Goal: Task Accomplishment & Management: Complete application form

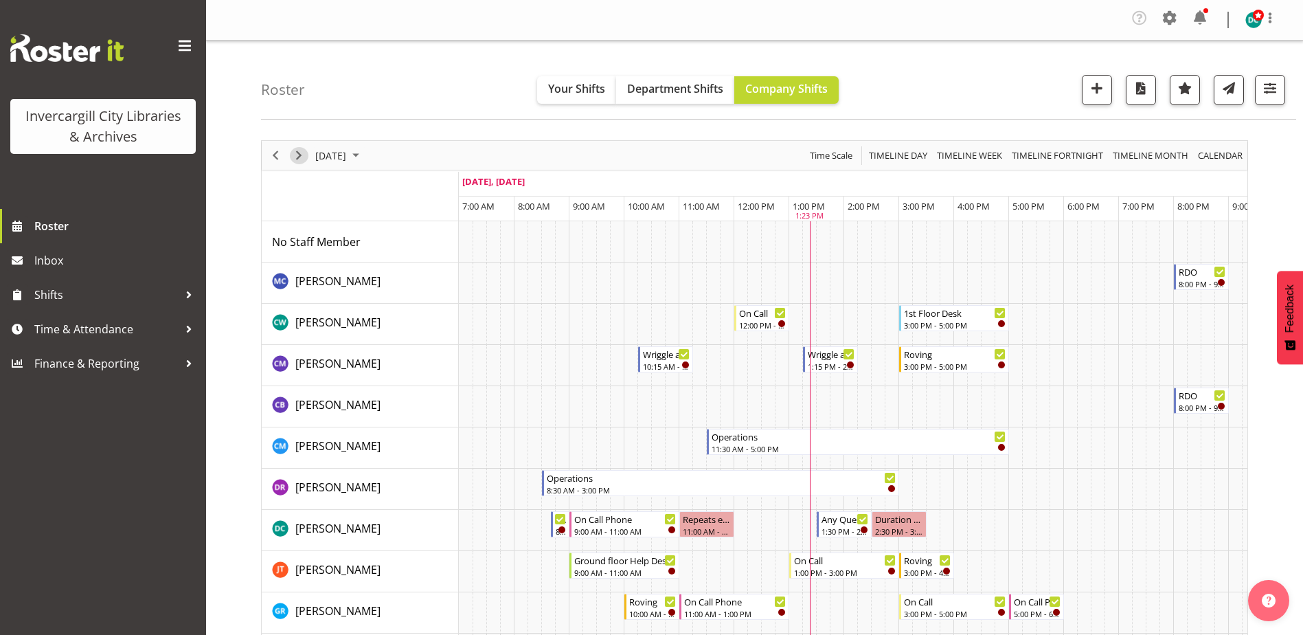
click at [300, 155] on span "Next" at bounding box center [299, 155] width 16 height 17
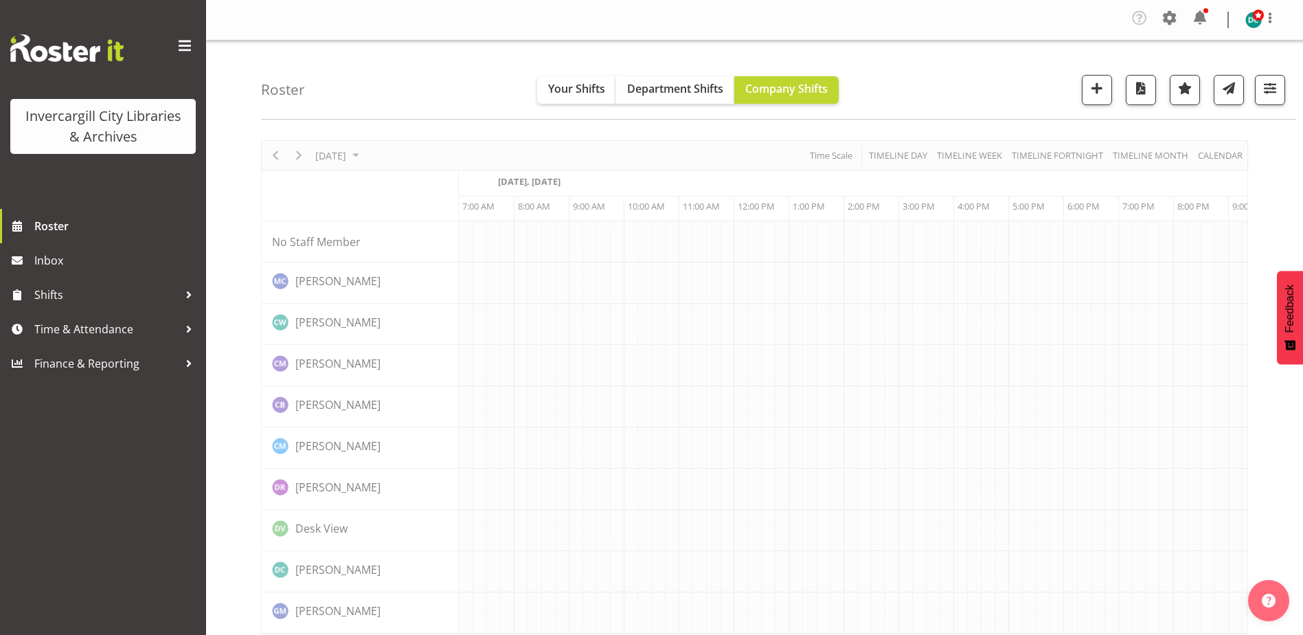
scroll to position [0, 36]
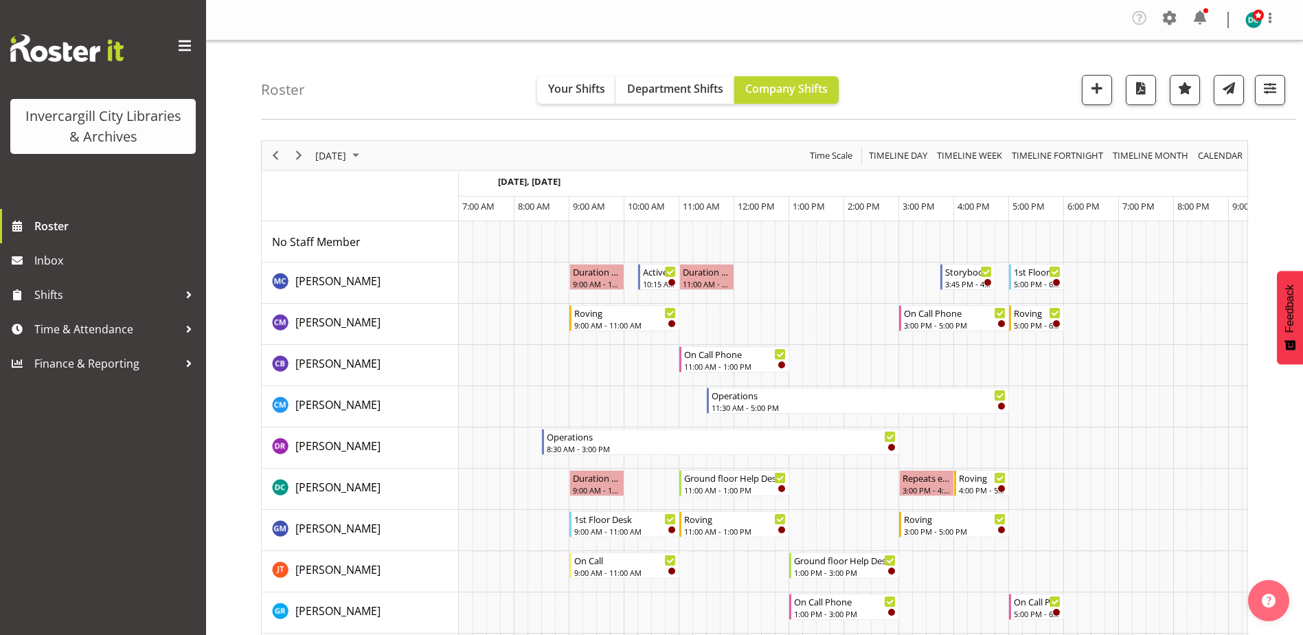
scroll to position [0, 36]
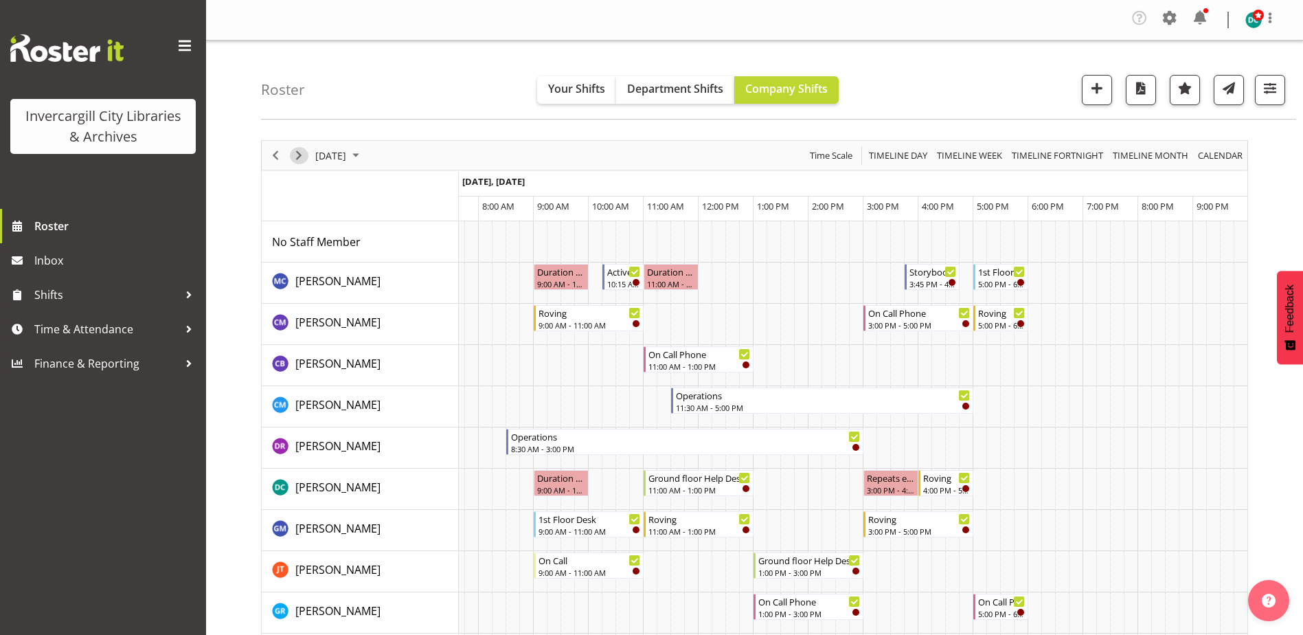
click at [298, 155] on span "Next" at bounding box center [299, 155] width 16 height 17
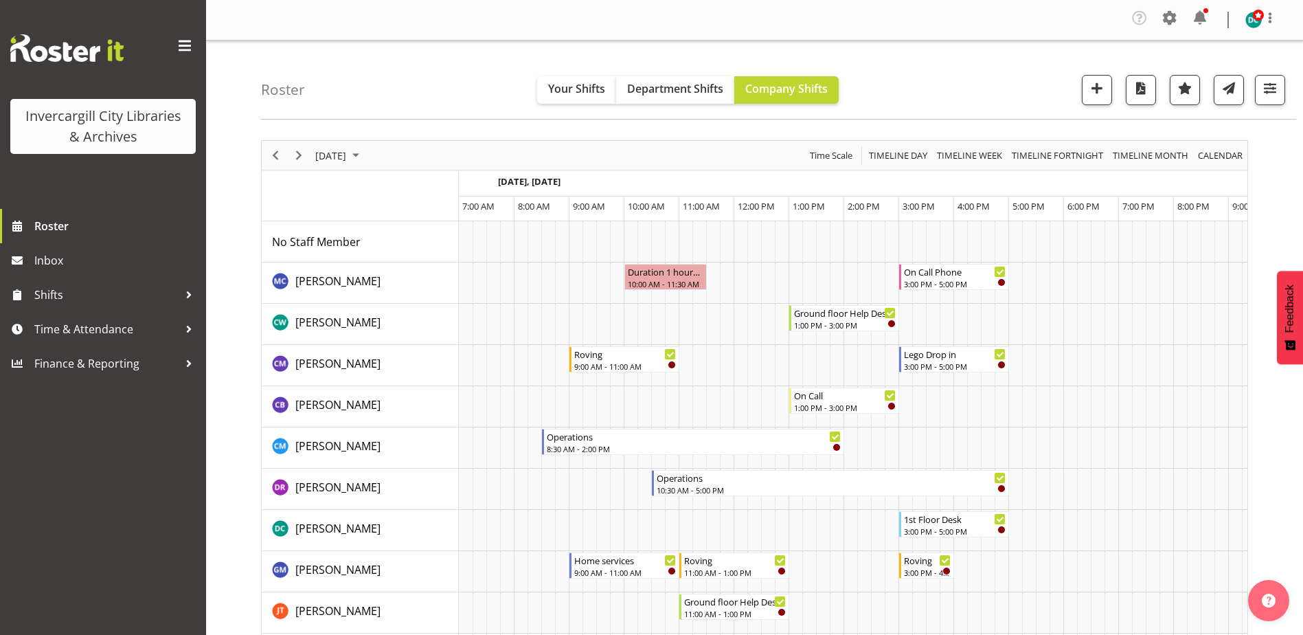
scroll to position [0, 36]
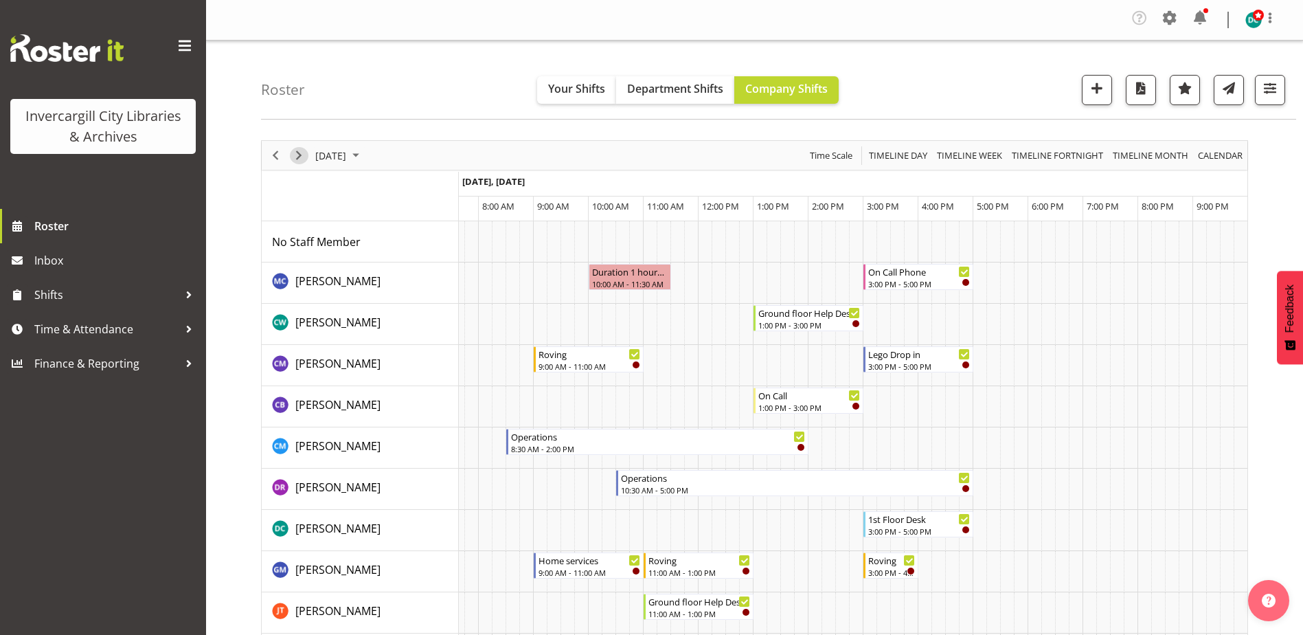
click at [302, 157] on span "Next" at bounding box center [299, 155] width 16 height 17
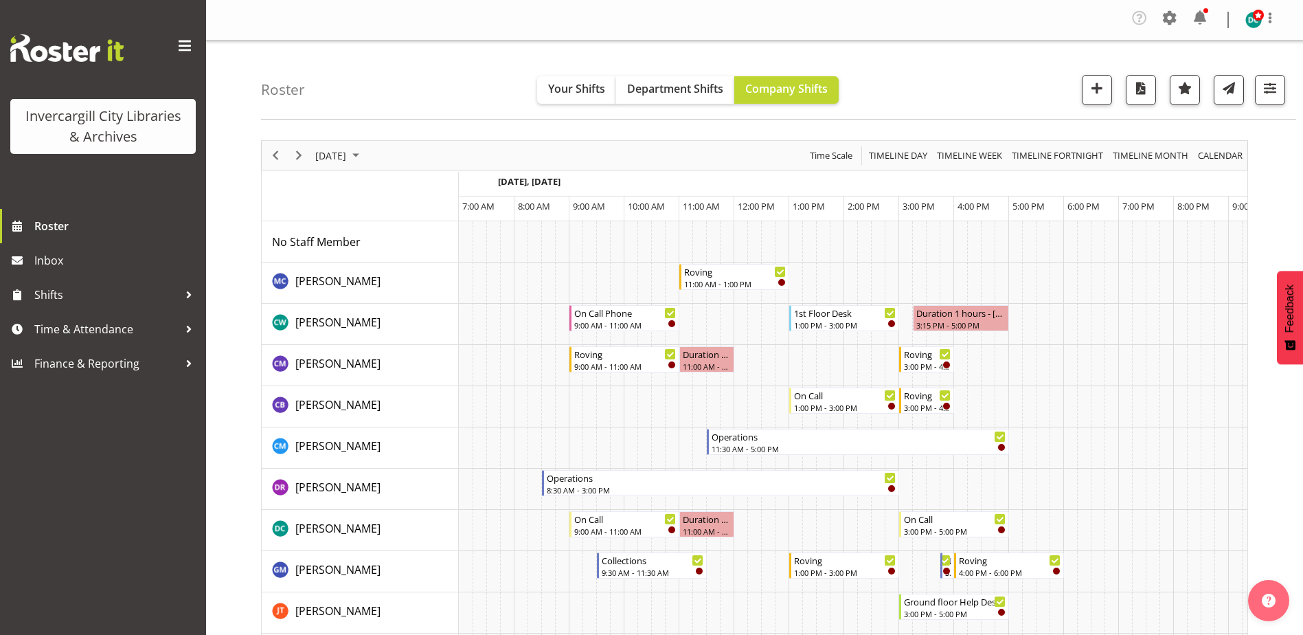
scroll to position [0, 36]
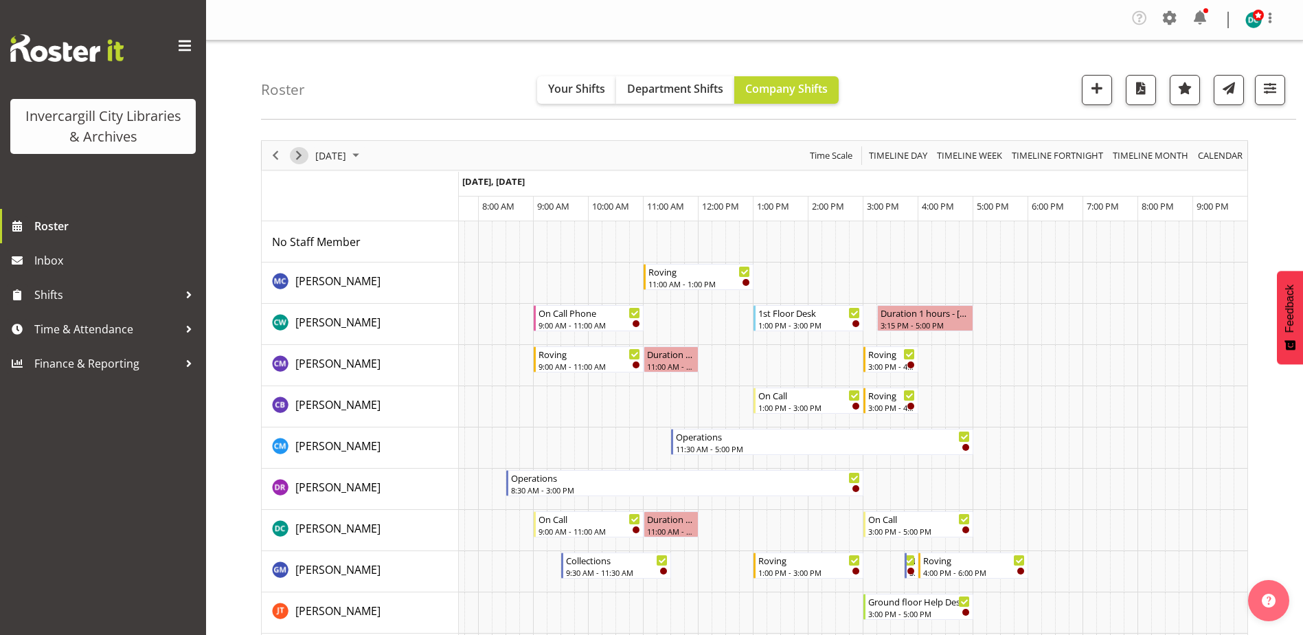
click at [303, 159] on span "Next" at bounding box center [299, 155] width 16 height 17
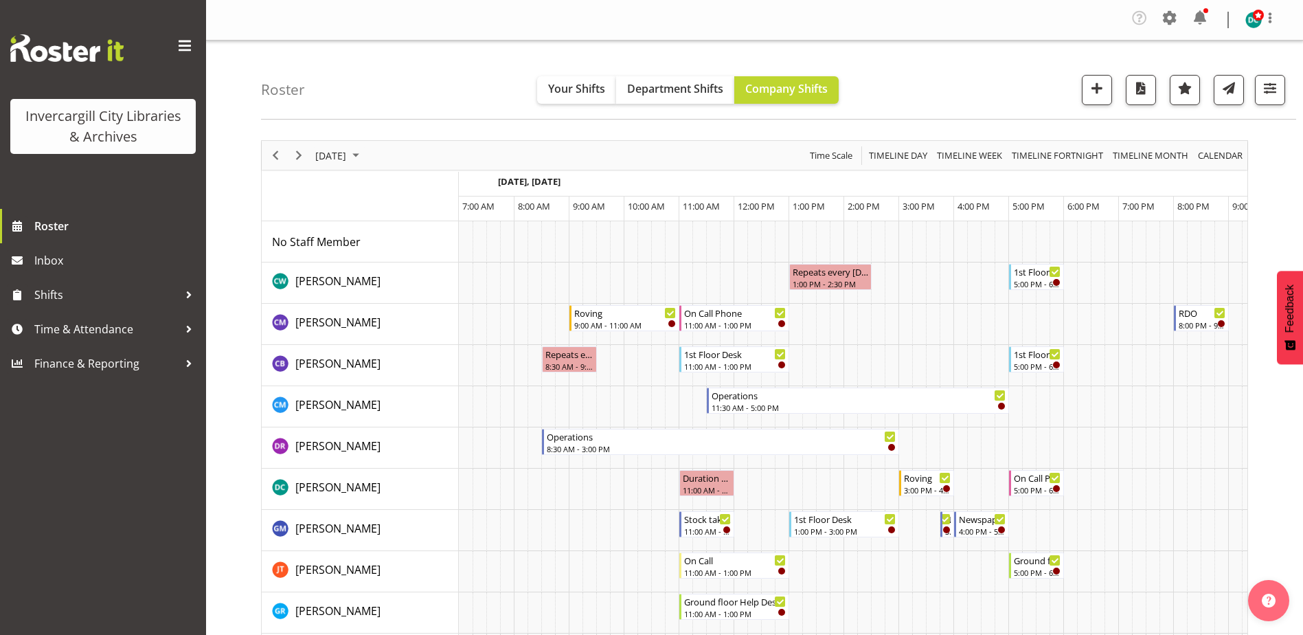
scroll to position [0, 36]
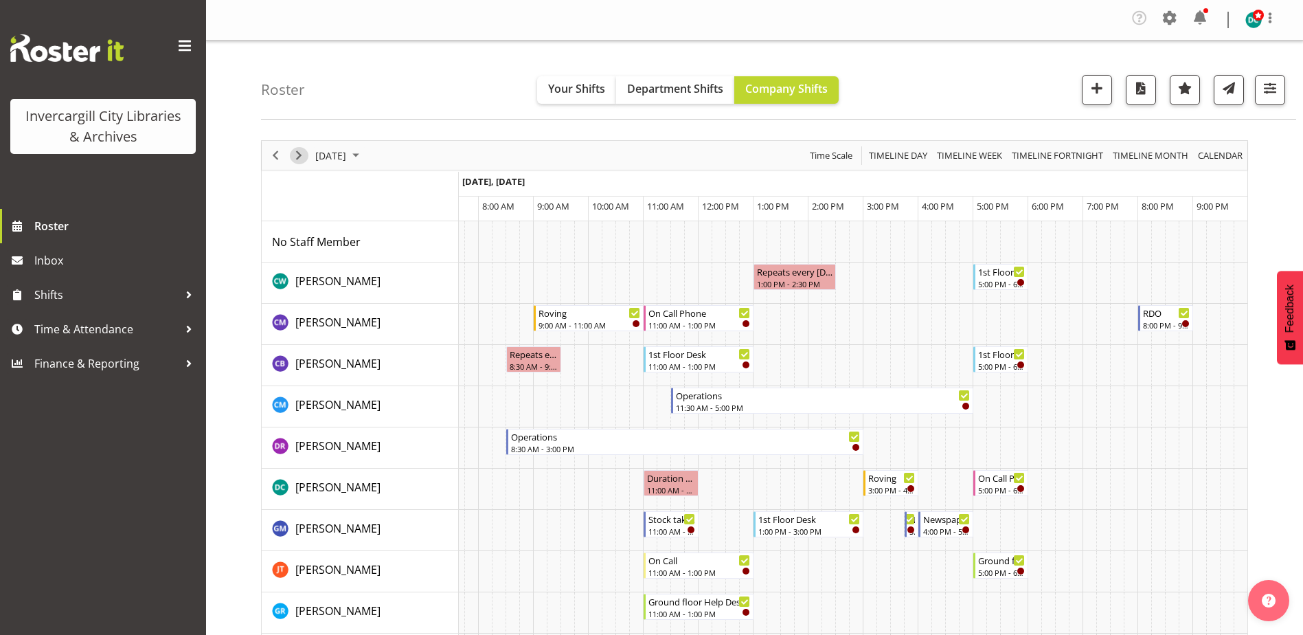
click at [300, 155] on span "Next" at bounding box center [299, 155] width 16 height 17
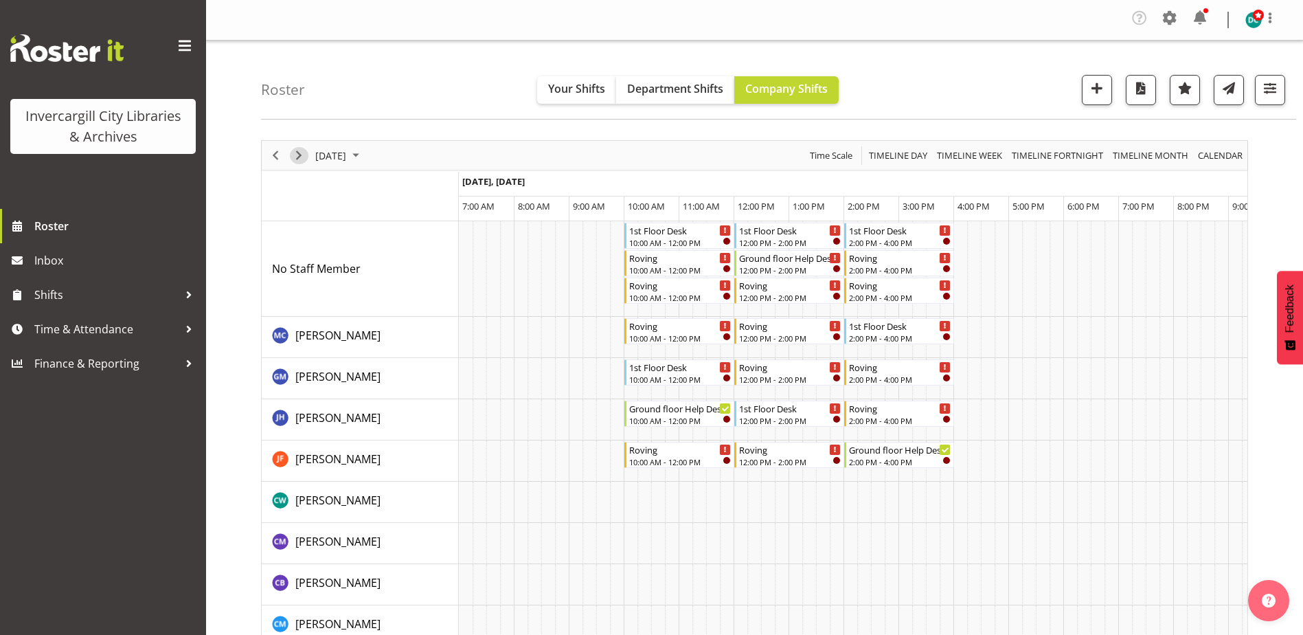
click at [298, 155] on span "Next" at bounding box center [299, 155] width 16 height 17
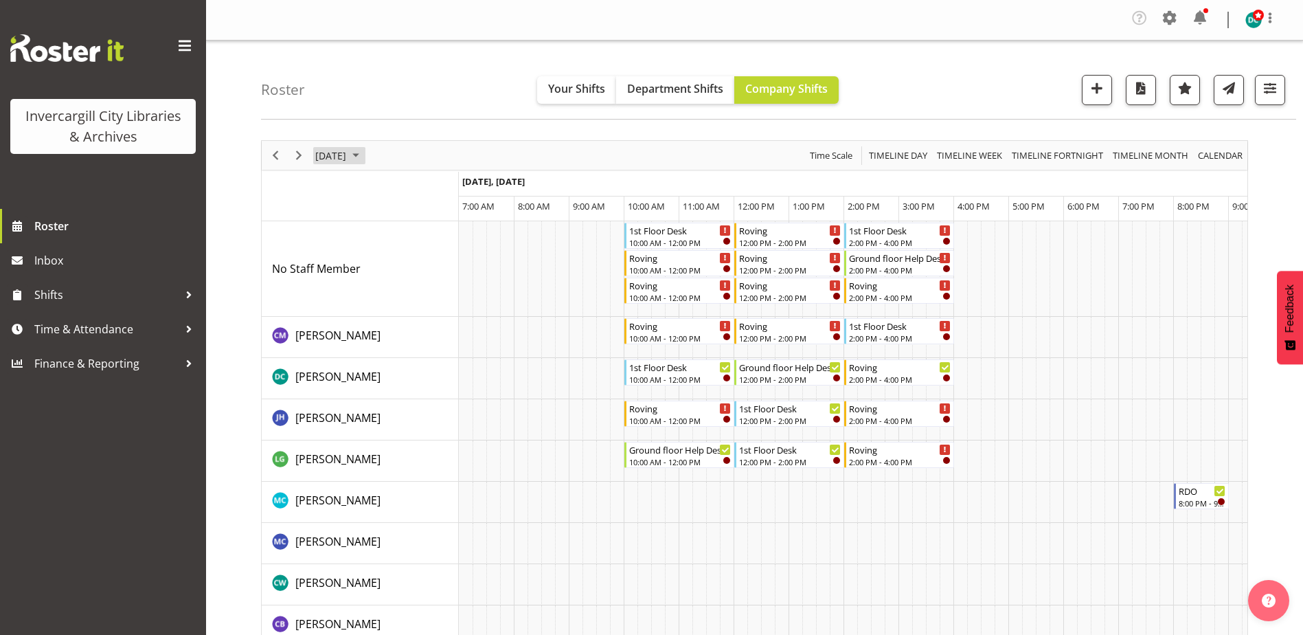
click at [348, 158] on span "September 14, 2025" at bounding box center [331, 155] width 34 height 17
drag, startPoint x: 440, startPoint y: 357, endPoint x: 398, endPoint y: 384, distance: 49.7
click at [440, 357] on button "Today" at bounding box center [448, 358] width 47 height 19
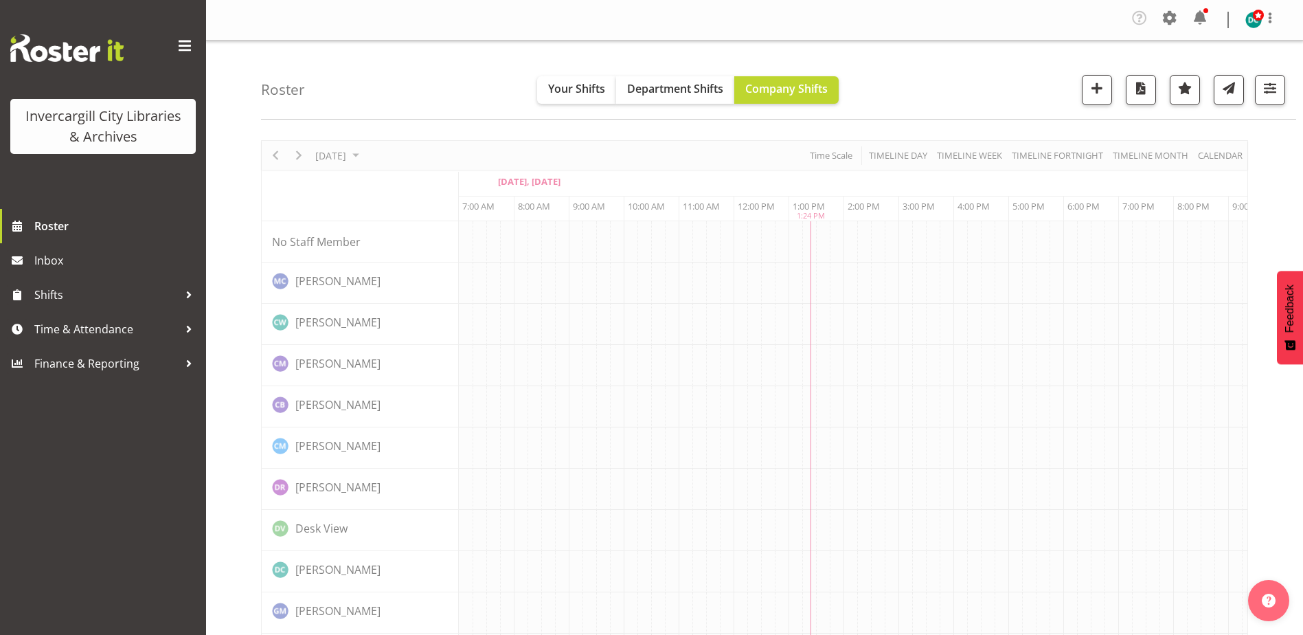
scroll to position [0, 36]
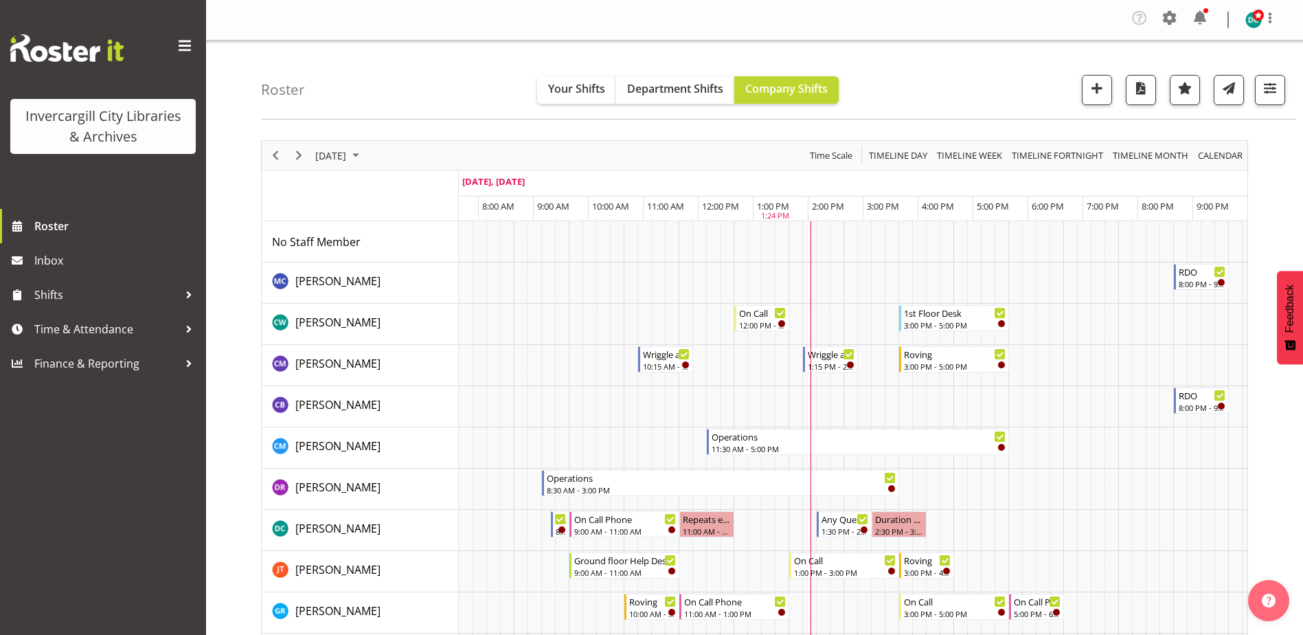
scroll to position [0, 36]
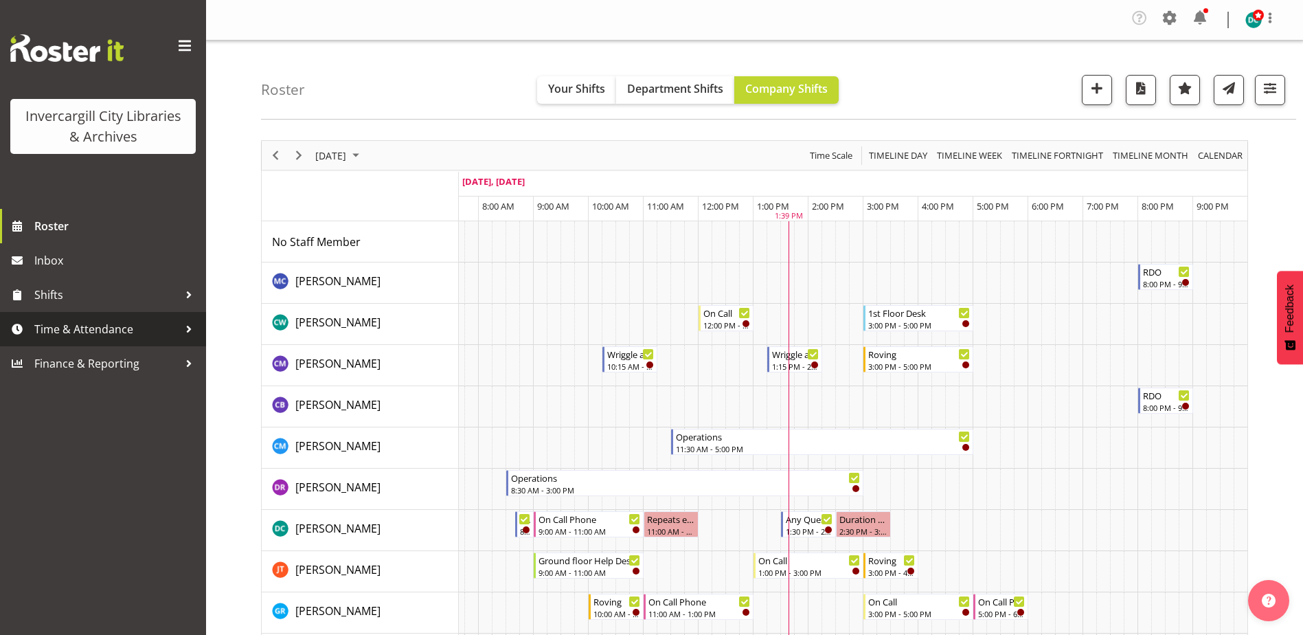
click at [79, 328] on span "Time & Attendance" at bounding box center [106, 329] width 144 height 21
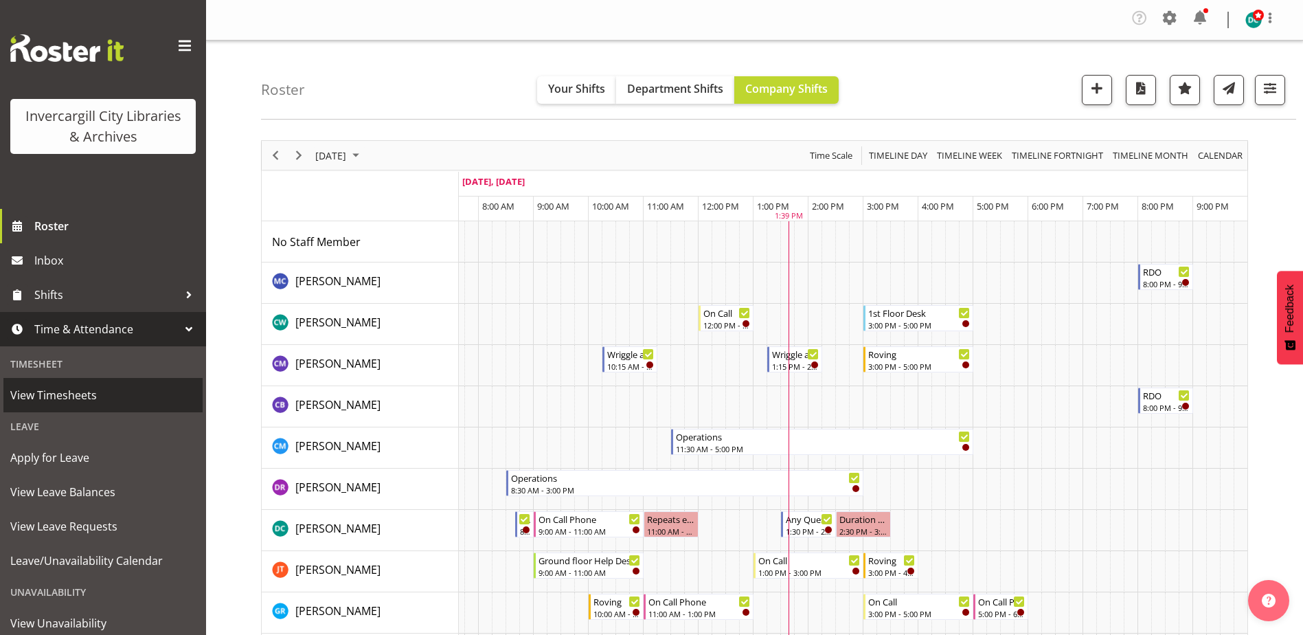
scroll to position [69, 0]
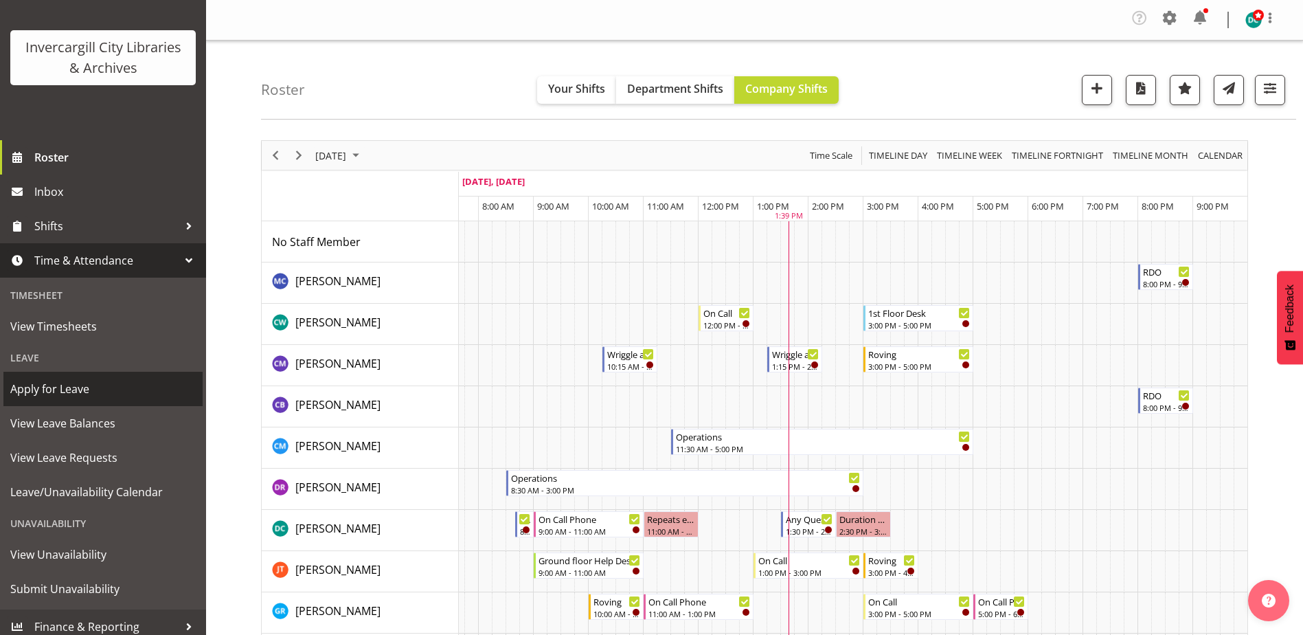
click at [60, 388] on span "Apply for Leave" at bounding box center [102, 389] width 185 height 21
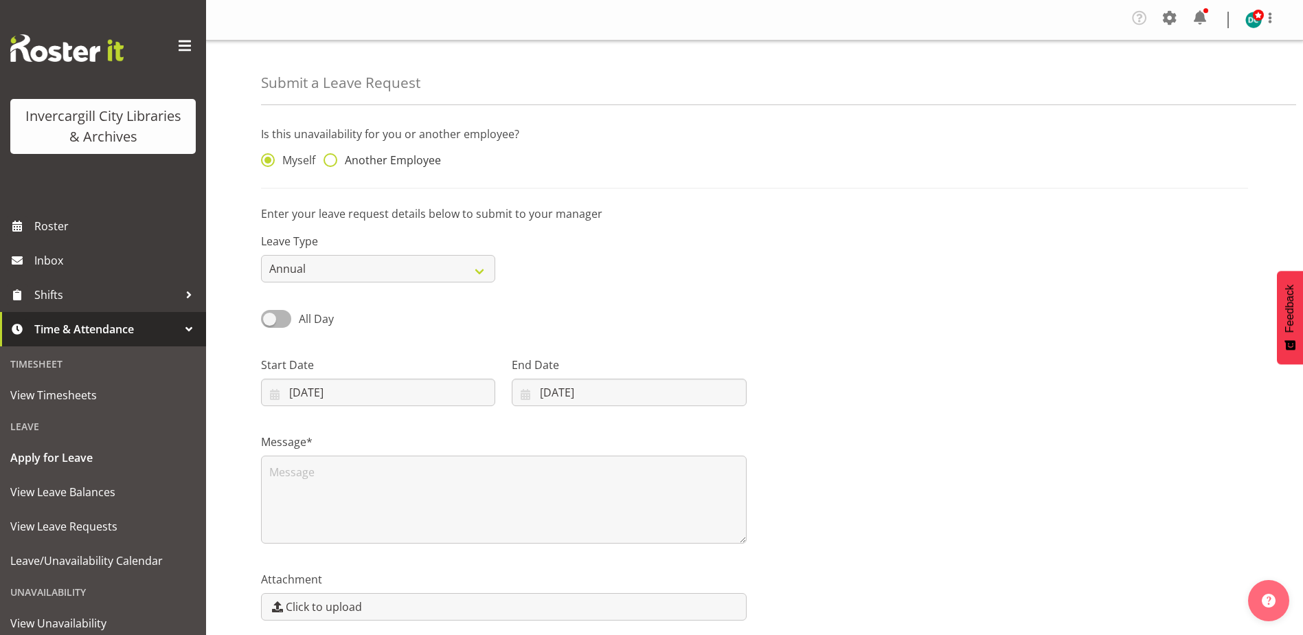
click at [328, 162] on span at bounding box center [331, 160] width 14 height 14
click at [328, 162] on input "Another Employee" at bounding box center [328, 160] width 9 height 9
radio input "true"
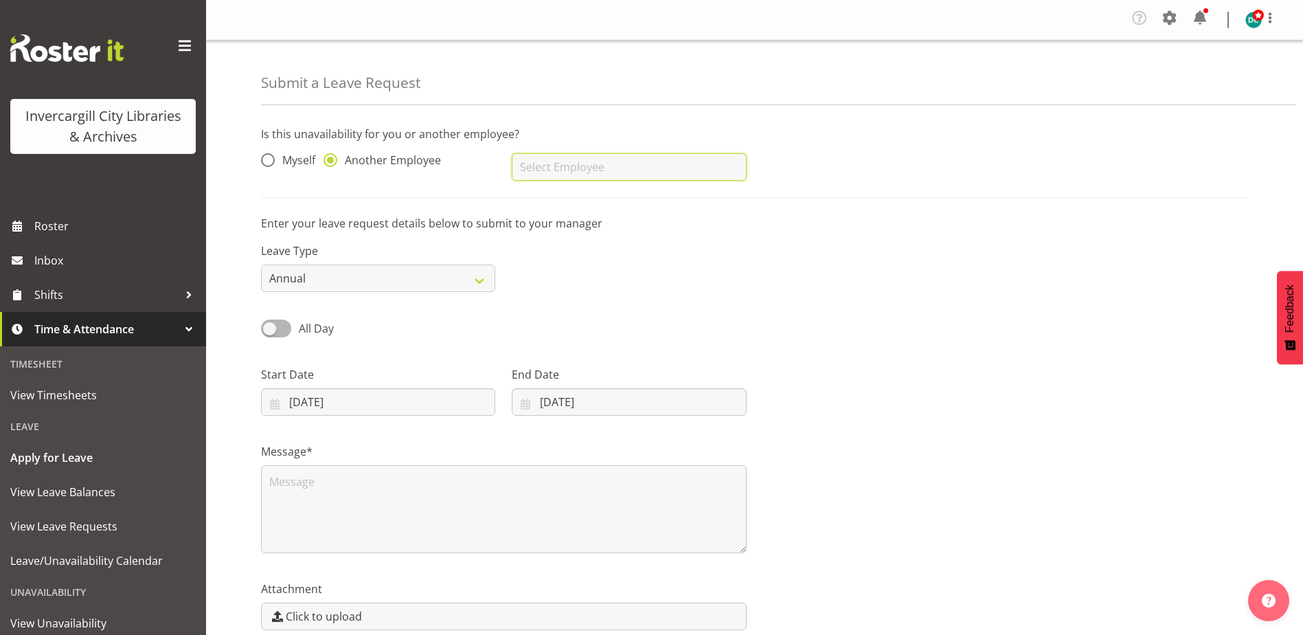
click at [652, 171] on input "text" at bounding box center [629, 166] width 234 height 27
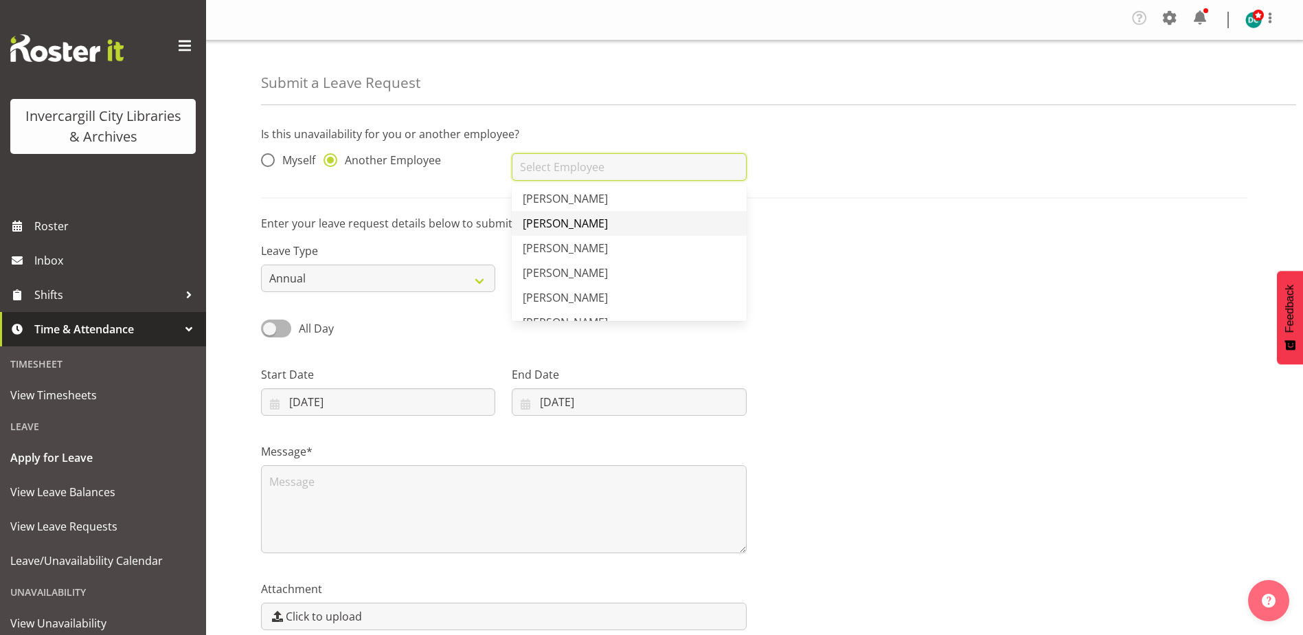
scroll to position [481, 0]
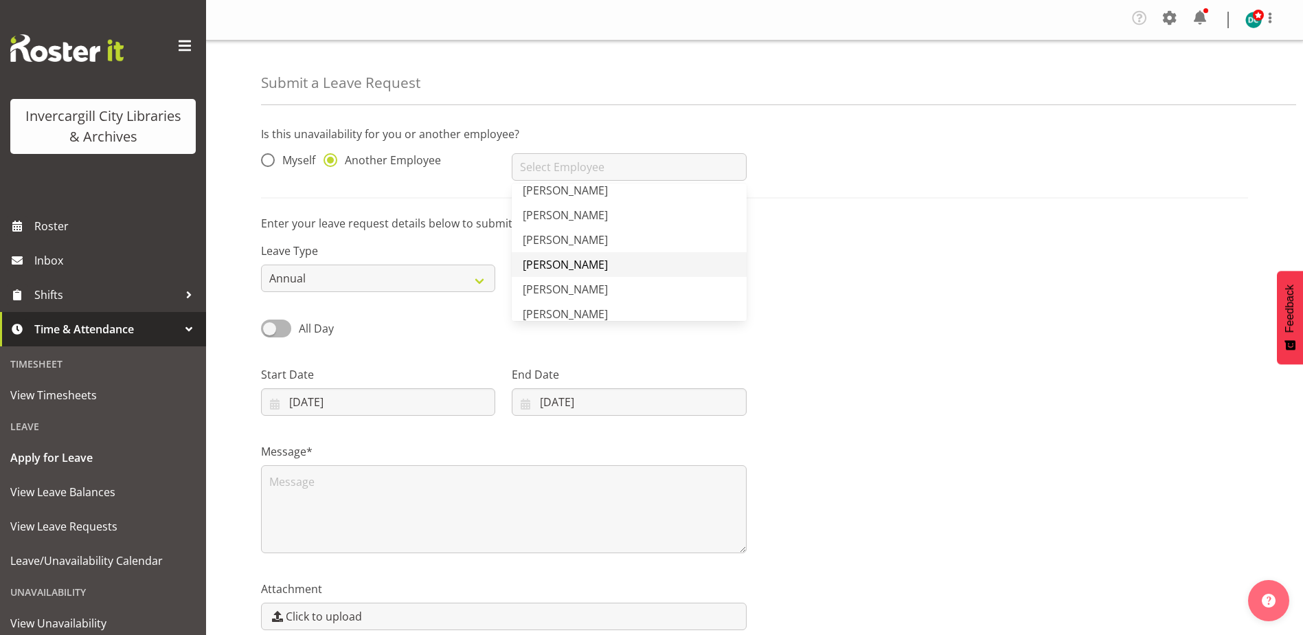
click at [565, 262] on span "[PERSON_NAME]" at bounding box center [565, 264] width 85 height 15
type input "[PERSON_NAME]"
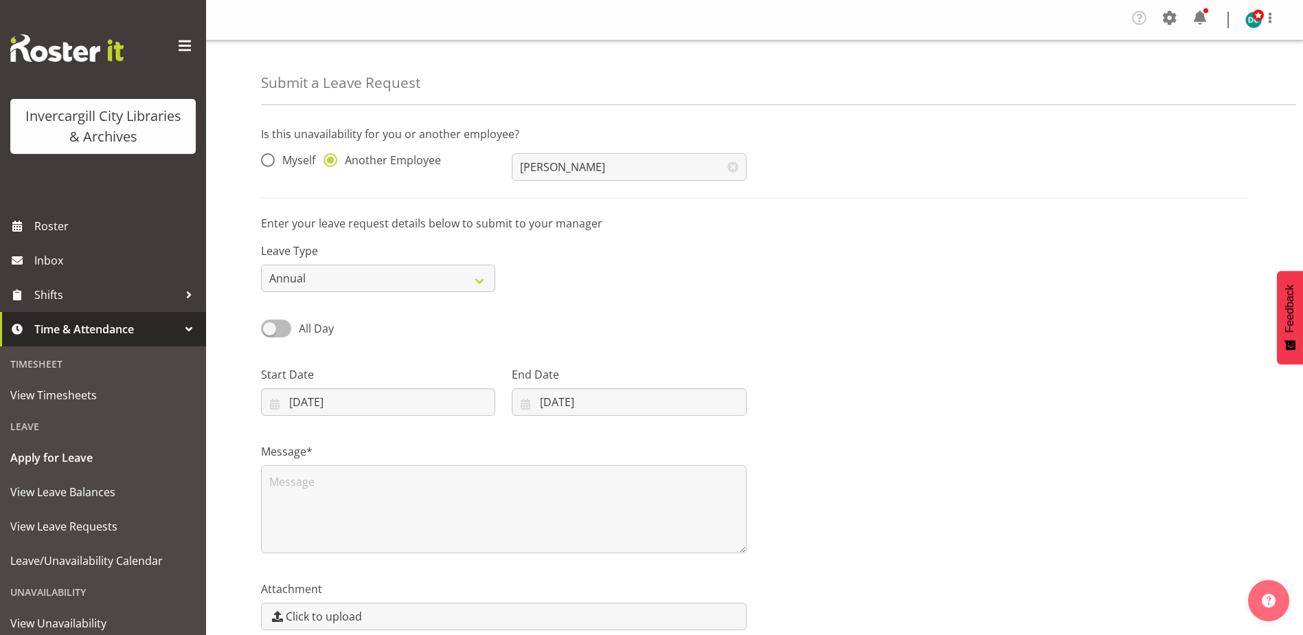
click at [271, 326] on span at bounding box center [276, 327] width 30 height 17
click at [270, 326] on input "All Day" at bounding box center [265, 328] width 9 height 9
checkbox input "true"
click at [295, 398] on input "[DATE]" at bounding box center [378, 401] width 234 height 27
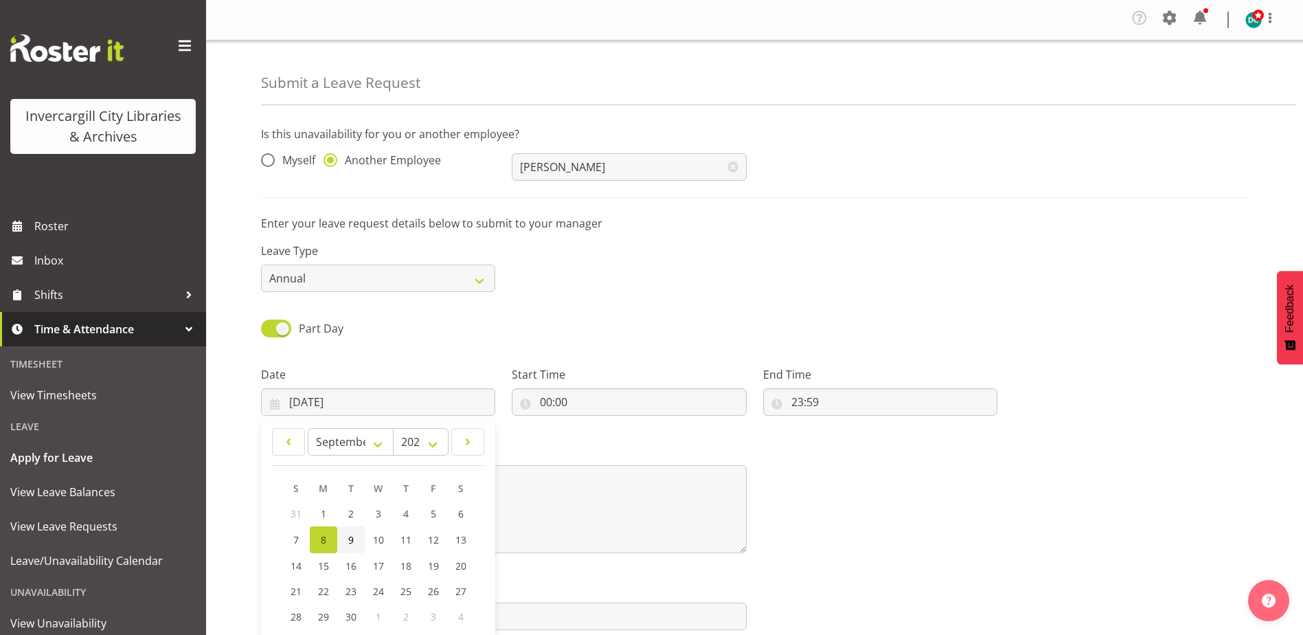
drag, startPoint x: 349, startPoint y: 544, endPoint x: 357, endPoint y: 540, distance: 8.6
click at [349, 544] on span "9" at bounding box center [350, 539] width 5 height 13
type input "[DATE]"
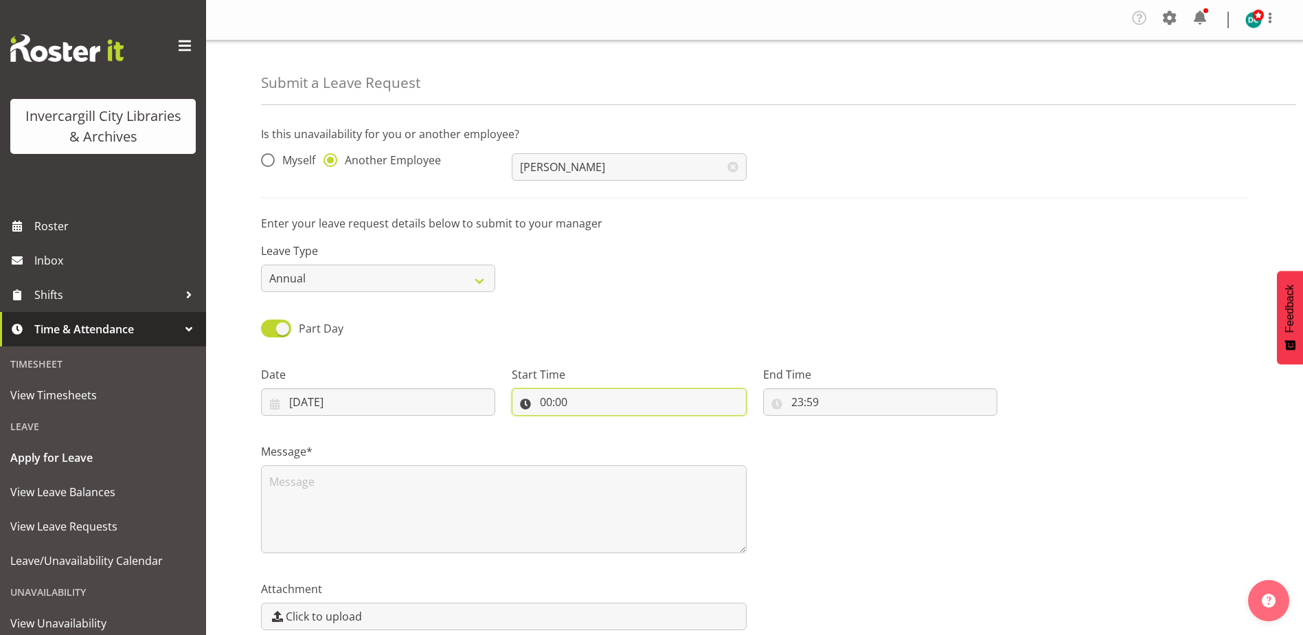
click at [636, 402] on input "00:00" at bounding box center [629, 401] width 234 height 27
click at [596, 438] on select "00 01 02 03 04 05 06 07 08 09 10 11 12 13 14 15 16 17 18 19 20 21 22 23" at bounding box center [605, 437] width 31 height 27
select select "14"
click at [590, 424] on select "00 01 02 03 04 05 06 07 08 09 10 11 12 13 14 15 16 17 18 19 20 21 22 23" at bounding box center [605, 437] width 31 height 27
type input "14:00"
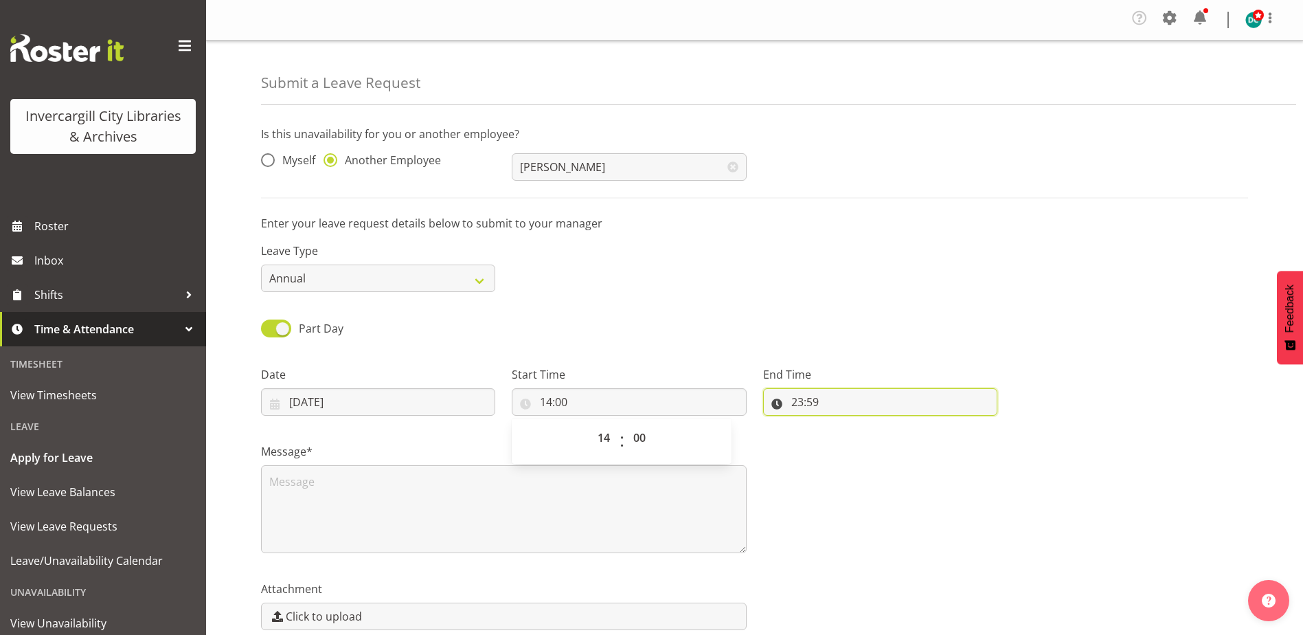
click at [803, 401] on input "23:59" at bounding box center [880, 401] width 234 height 27
click at [856, 440] on select "00 01 02 03 04 05 06 07 08 09 10 11 12 13 14 15 16 17 18 19 20 21 22 23" at bounding box center [857, 437] width 31 height 27
select select "18"
click at [842, 424] on select "00 01 02 03 04 05 06 07 08 09 10 11 12 13 14 15 16 17 18 19 20 21 22 23" at bounding box center [857, 437] width 31 height 27
type input "18:59"
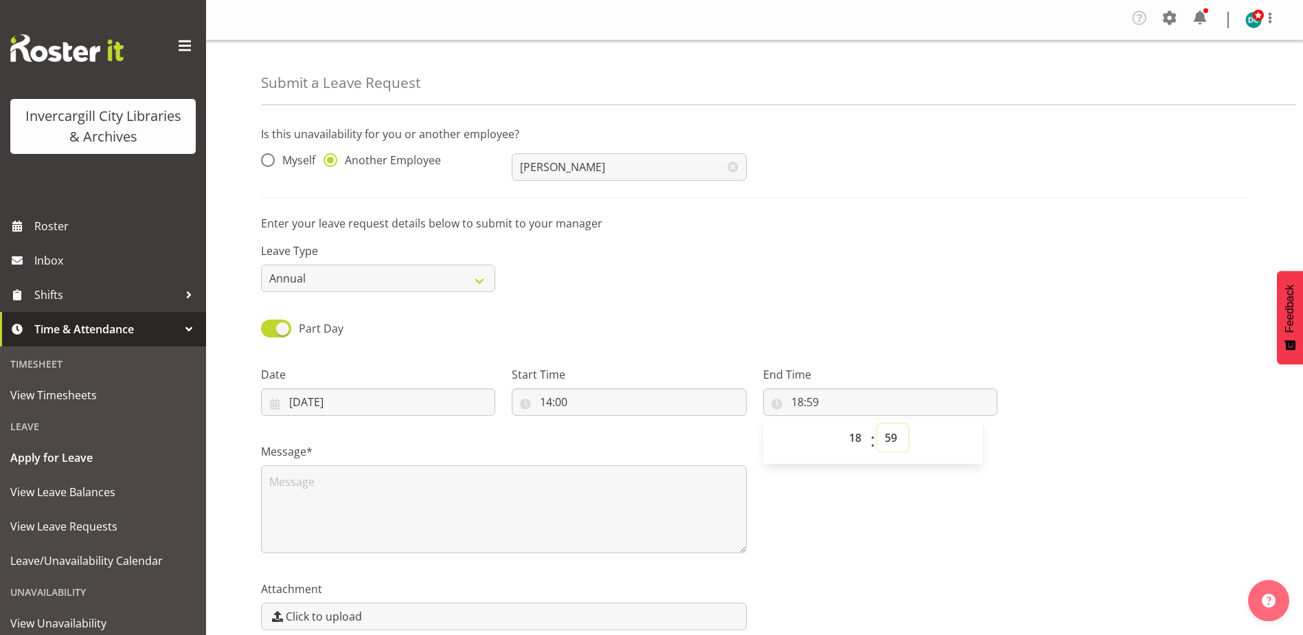
click at [901, 435] on select "00 01 02 03 04 05 06 07 08 09 10 11 12 13 14 15 16 17 18 19 20 21 22 23 24 25 2…" at bounding box center [892, 437] width 31 height 27
select select "0"
type input "18:00"
click at [877, 477] on div "Message*" at bounding box center [755, 492] width 1004 height 137
click at [341, 510] on textarea at bounding box center [504, 509] width 486 height 88
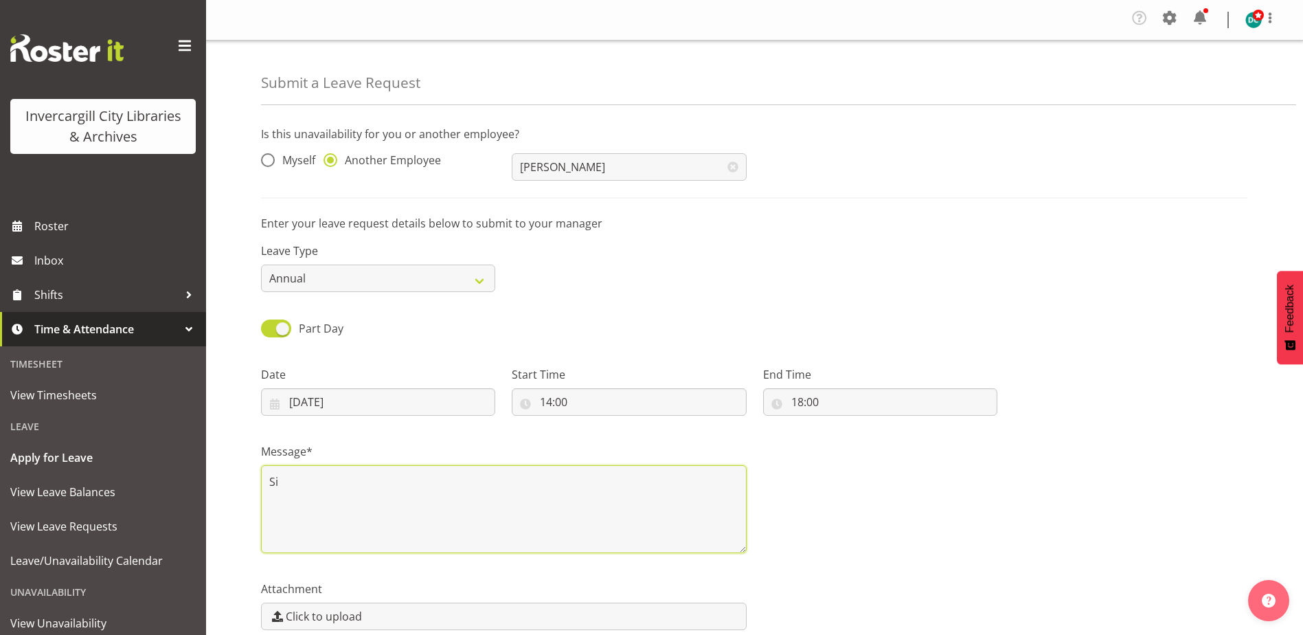
type textarea "S"
type textarea "Looking after grandkids while daughter in law attends an apppointment"
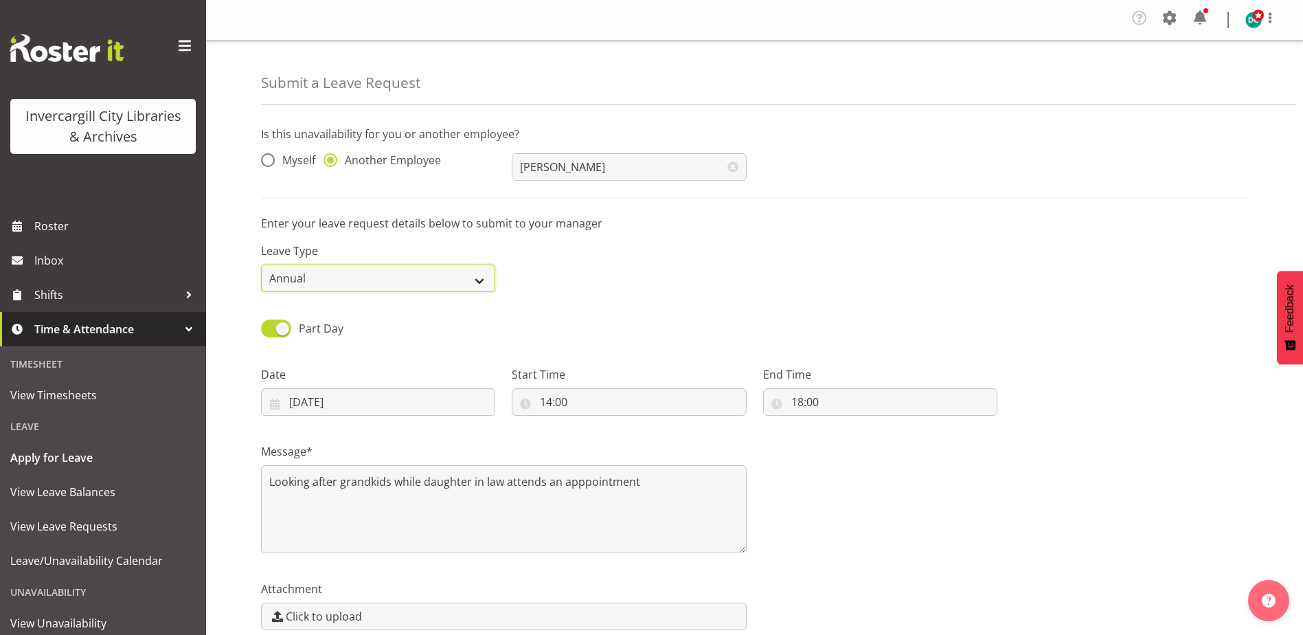
click at [432, 285] on select "Annual Sick Leave Without Pay Bereavement Domestic Violence Parental Jury Servi…" at bounding box center [378, 278] width 234 height 27
select select "Sick"
click at [261, 265] on select "Annual Sick Leave Without Pay Bereavement Domestic Violence Parental Jury Servi…" at bounding box center [378, 278] width 234 height 27
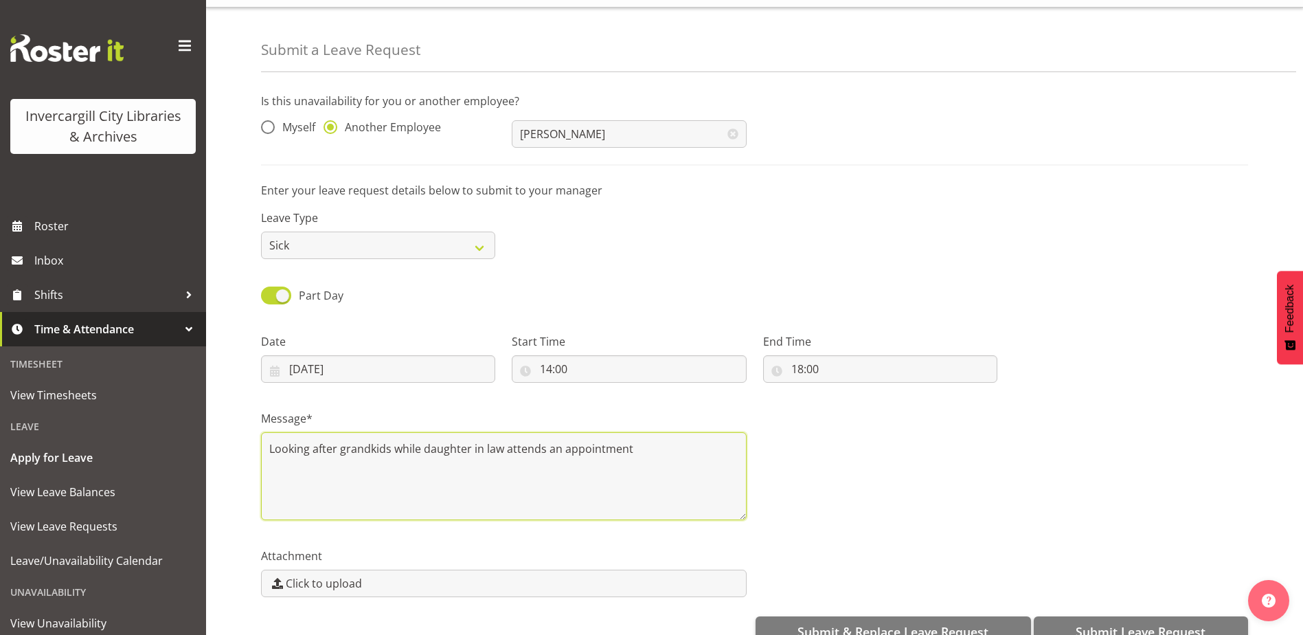
scroll to position [65, 0]
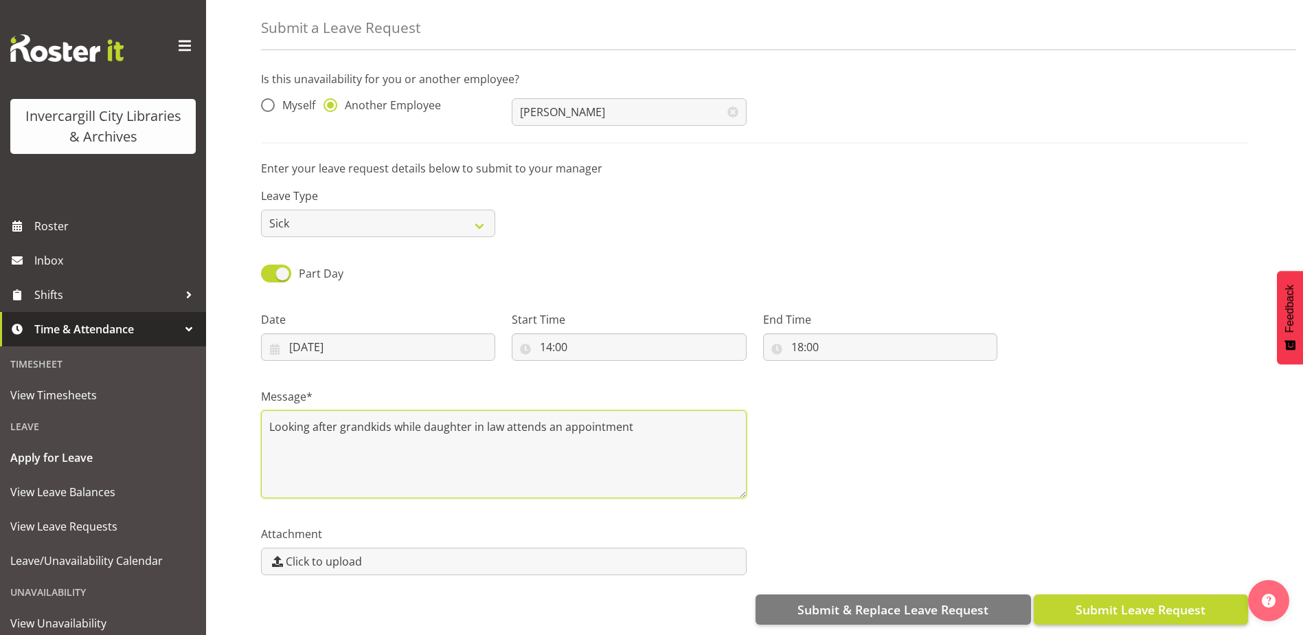
type textarea "Looking after grandkids while daughter in law attends an appointment"
click at [1082, 600] on span "Submit Leave Request" at bounding box center [1141, 609] width 130 height 18
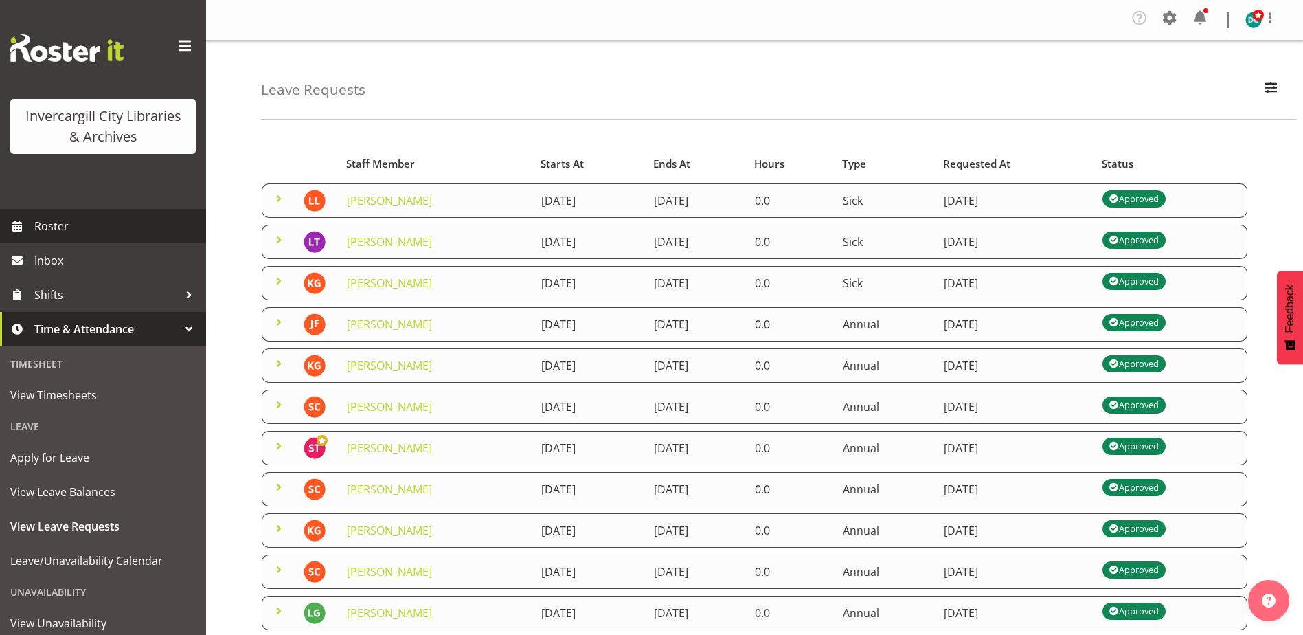
click at [56, 228] on span "Roster" at bounding box center [116, 226] width 165 height 21
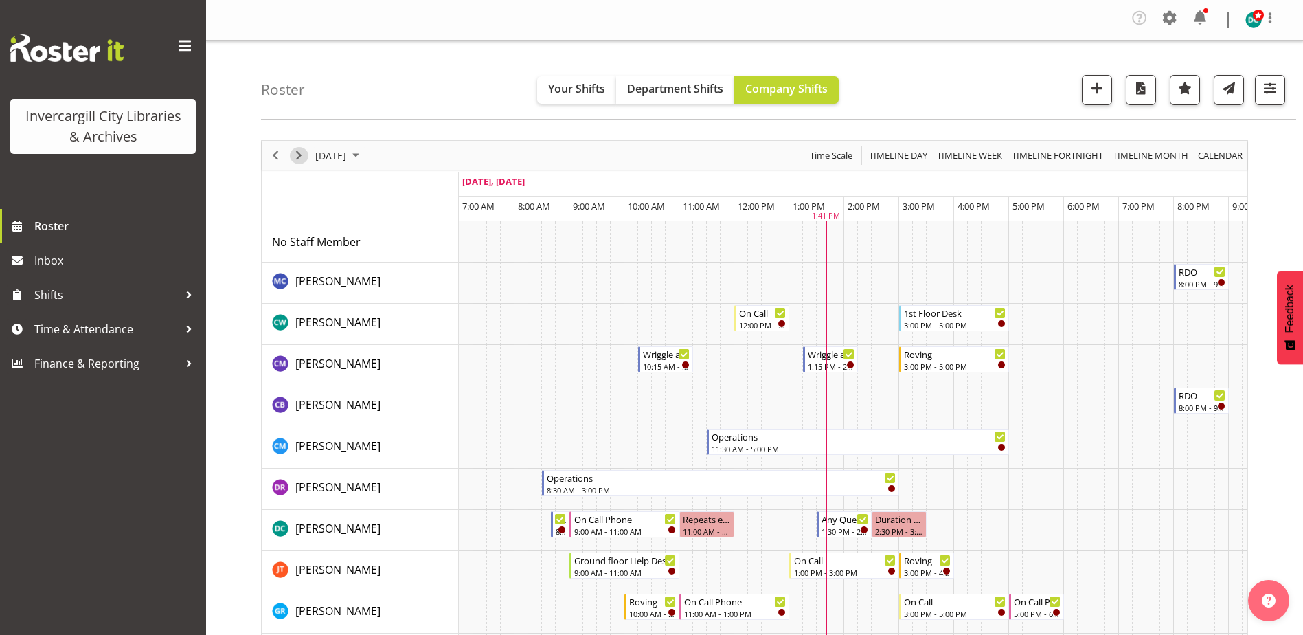
click at [293, 154] on span "Next" at bounding box center [299, 155] width 16 height 17
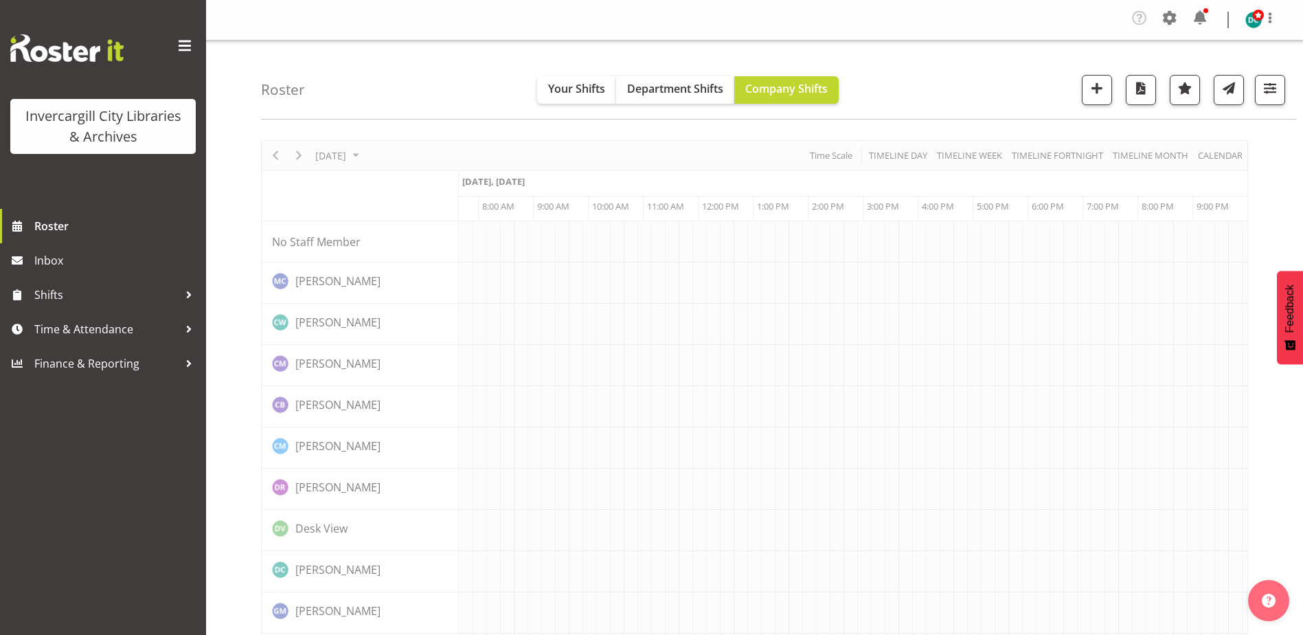
scroll to position [0, 36]
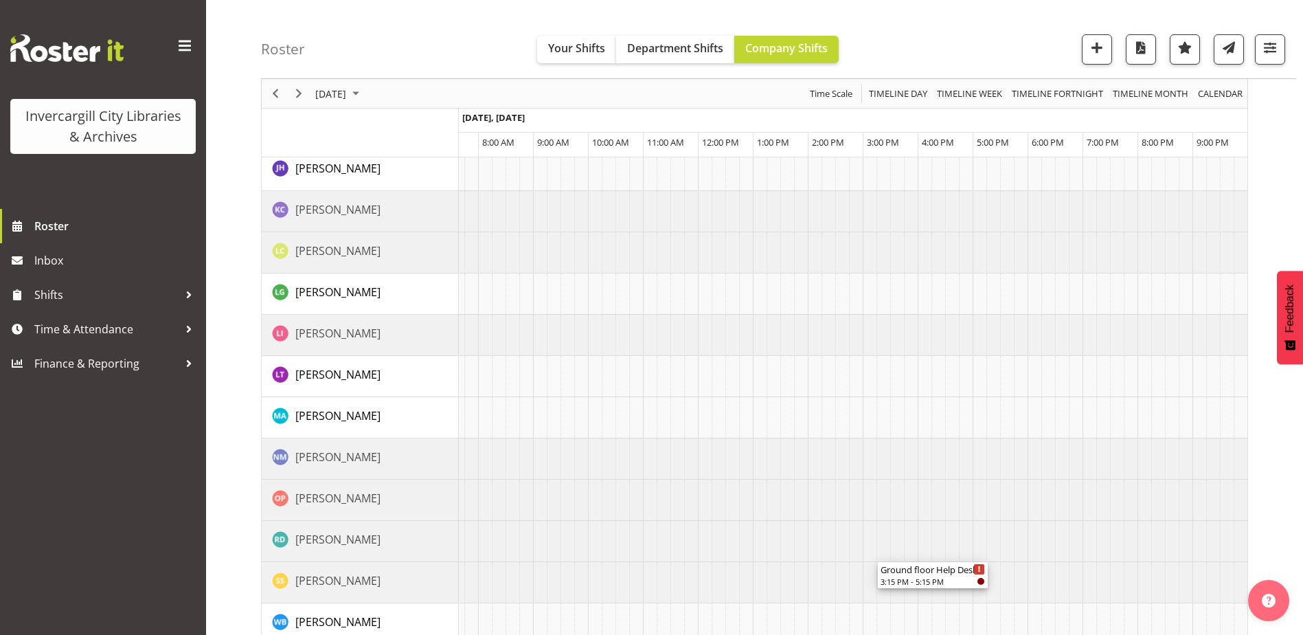
scroll to position [1242, 0]
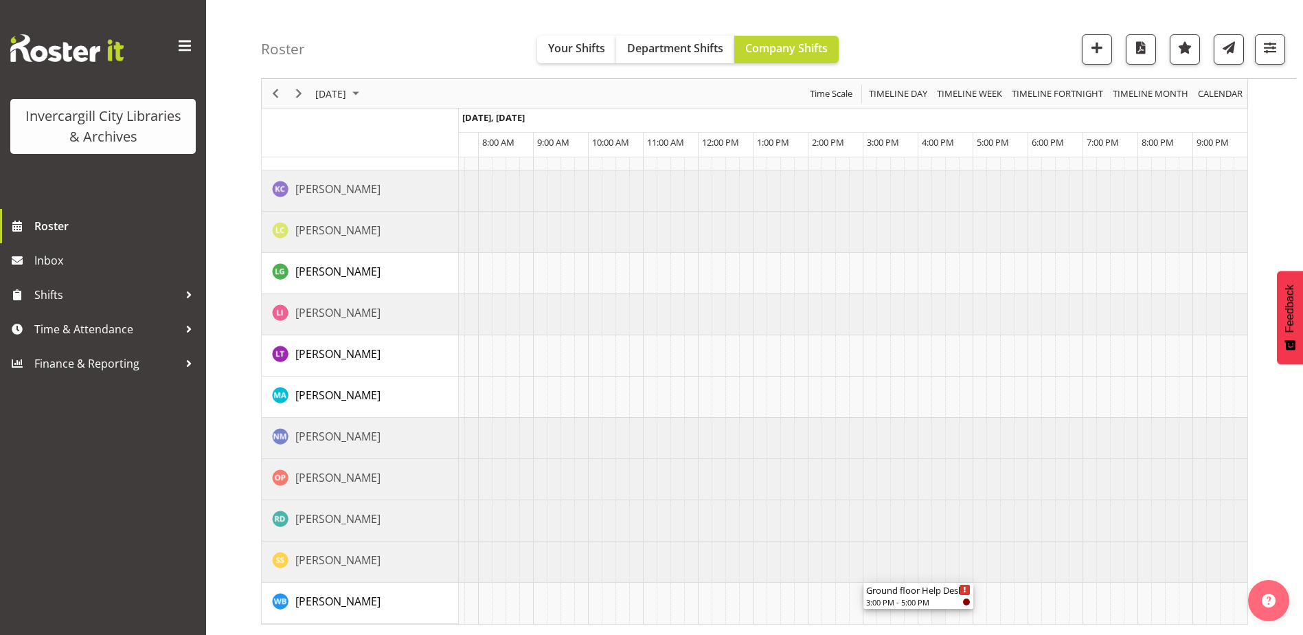
drag, startPoint x: 909, startPoint y: 238, endPoint x: 945, endPoint y: 605, distance: 369.3
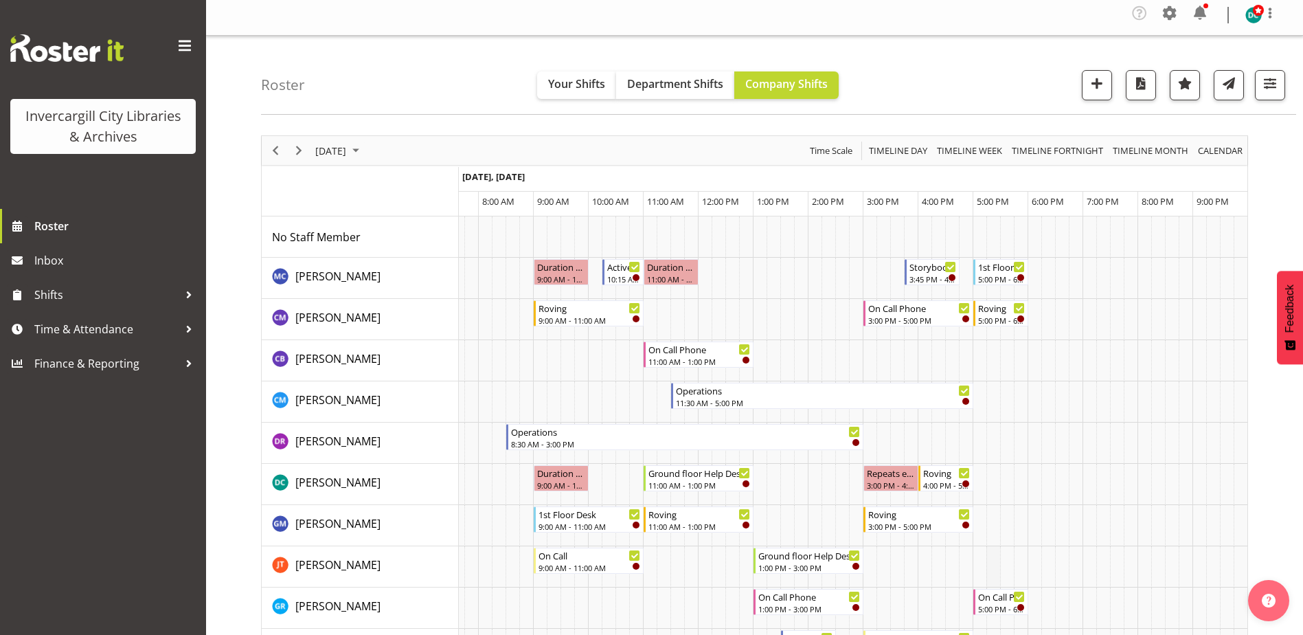
scroll to position [0, 0]
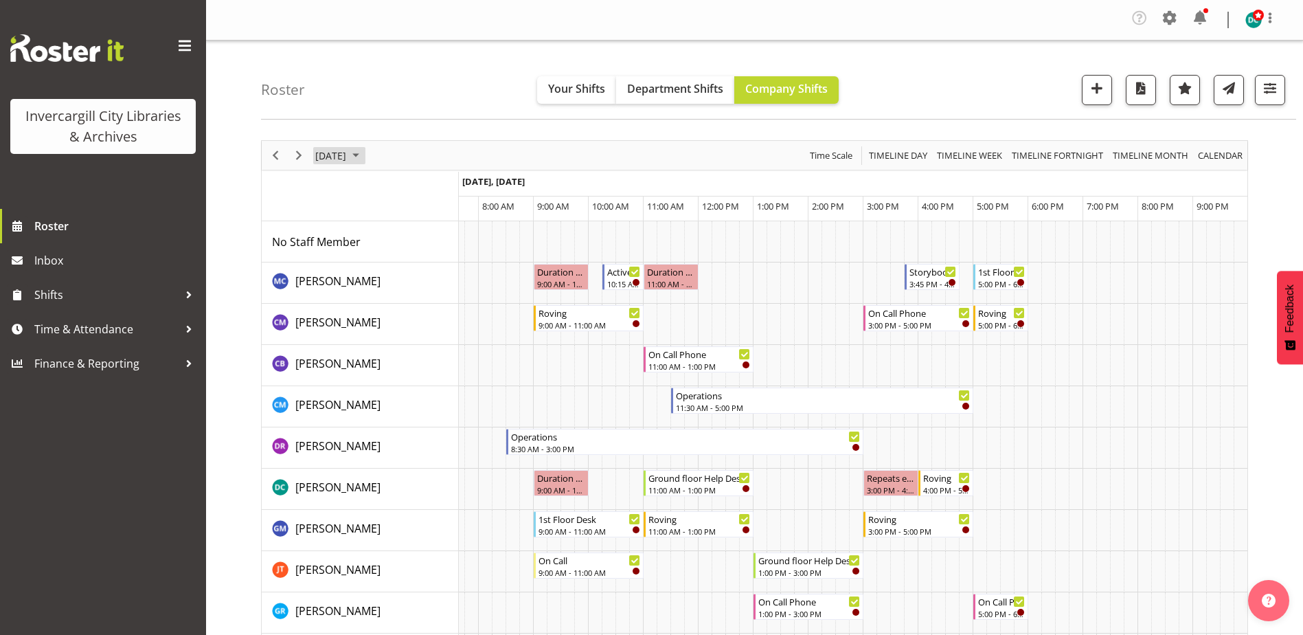
click at [348, 153] on span "September 9, 2025" at bounding box center [331, 155] width 34 height 17
click at [434, 262] on span "12" at bounding box center [439, 260] width 21 height 21
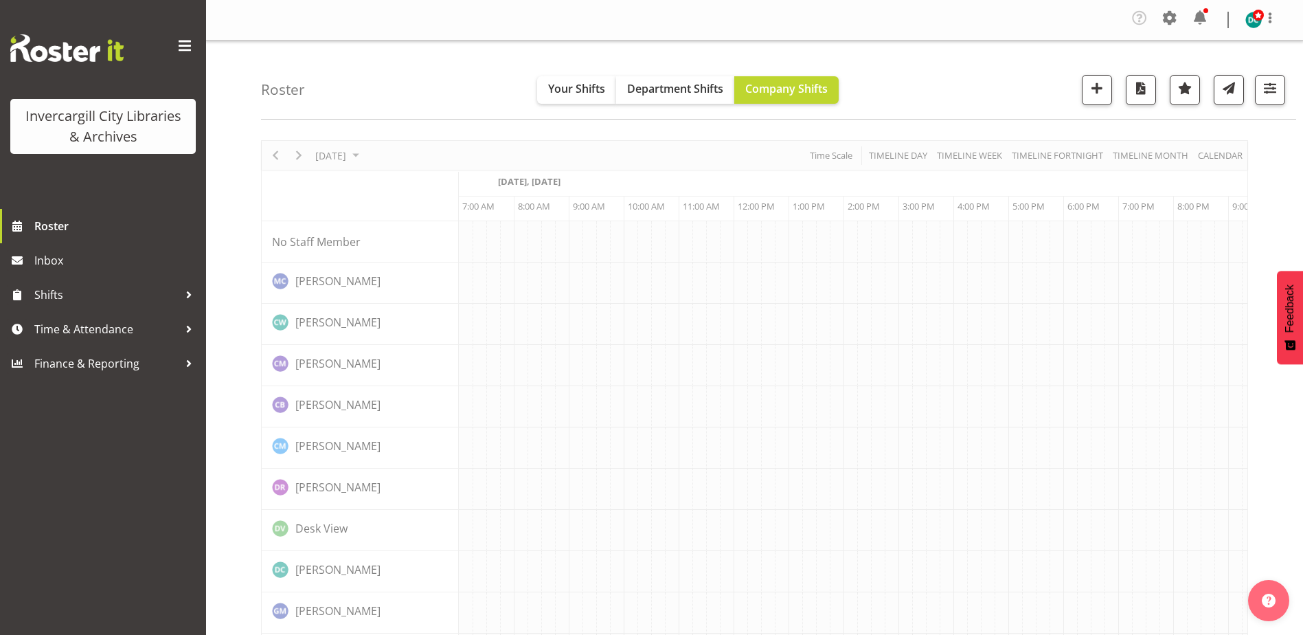
scroll to position [0, 36]
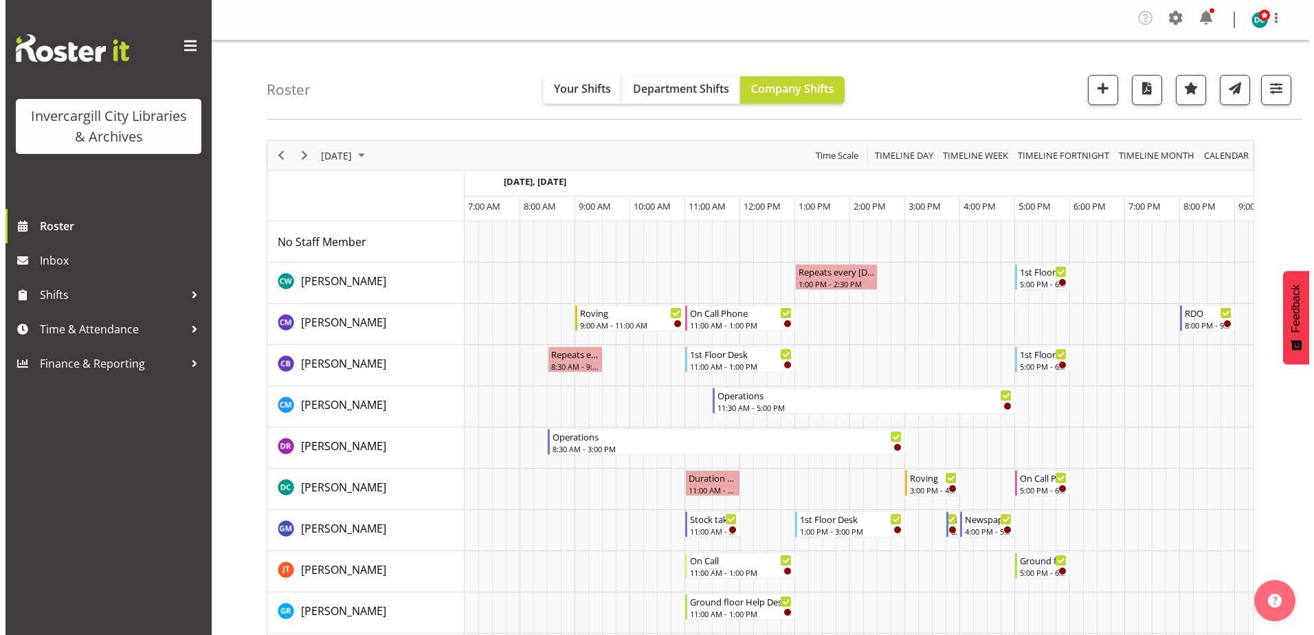
scroll to position [0, 36]
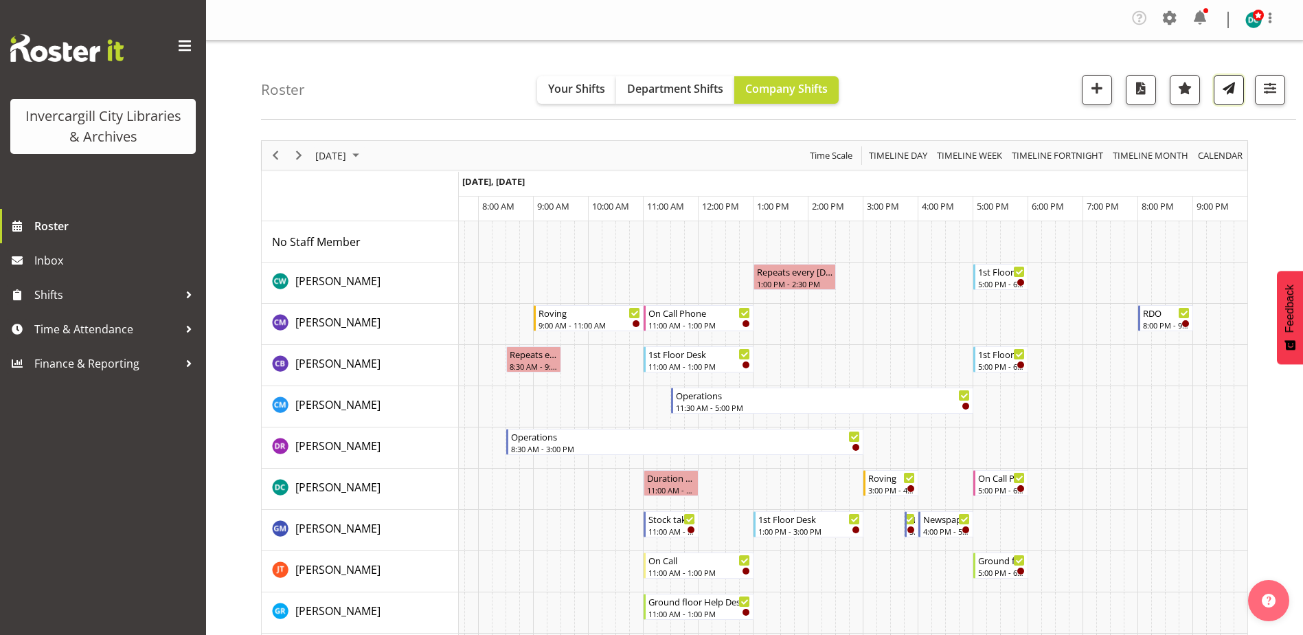
click at [1215, 90] on button "button" at bounding box center [1229, 90] width 30 height 30
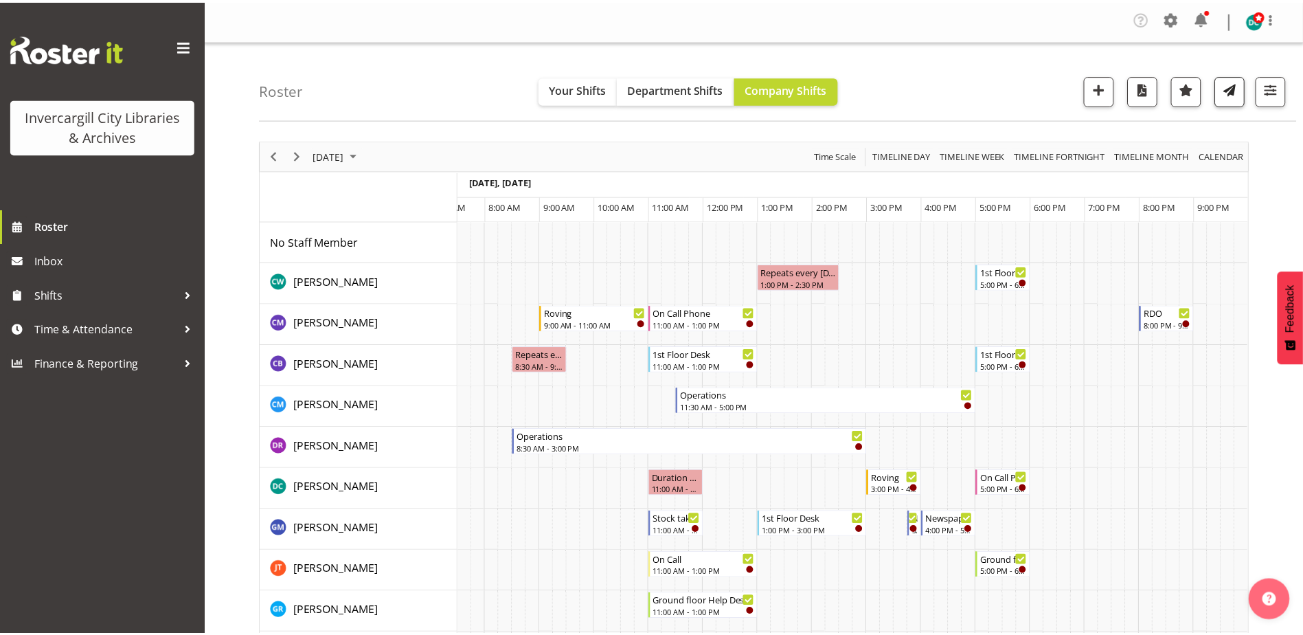
scroll to position [0, 28]
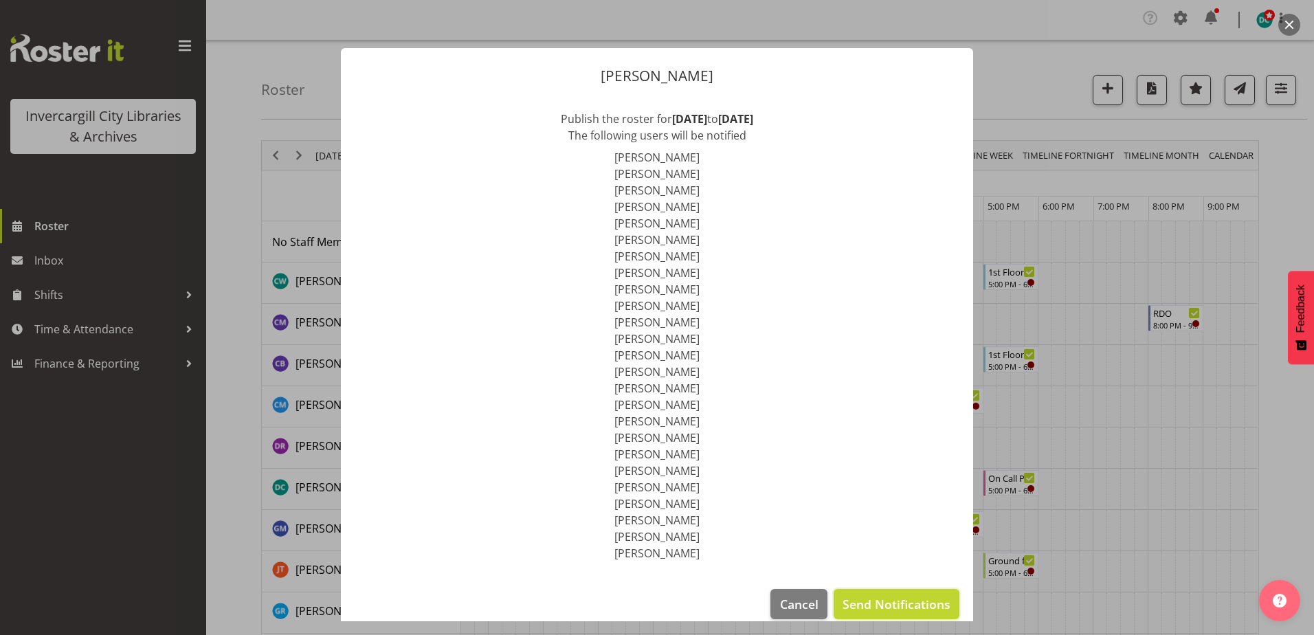
drag, startPoint x: 866, startPoint y: 598, endPoint x: 855, endPoint y: 628, distance: 32.4
click at [866, 598] on span "Send Notifications" at bounding box center [896, 604] width 108 height 18
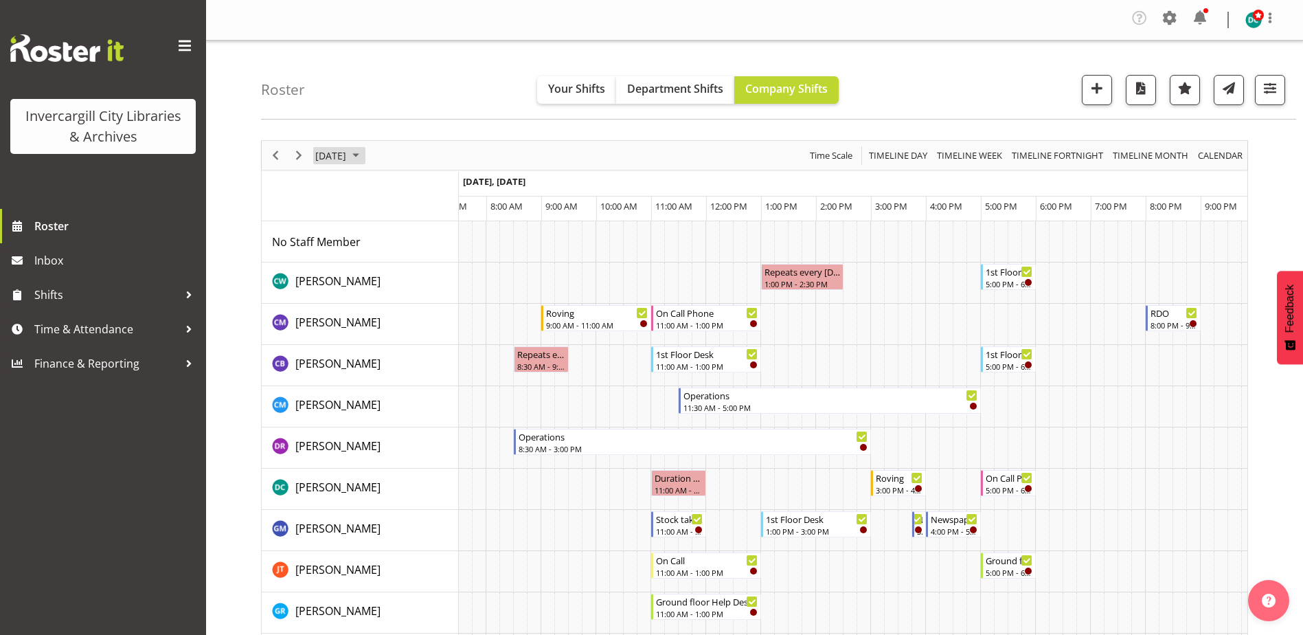
click at [348, 156] on span "September 12, 2025" at bounding box center [331, 155] width 34 height 17
click at [352, 264] on span "8" at bounding box center [351, 260] width 21 height 21
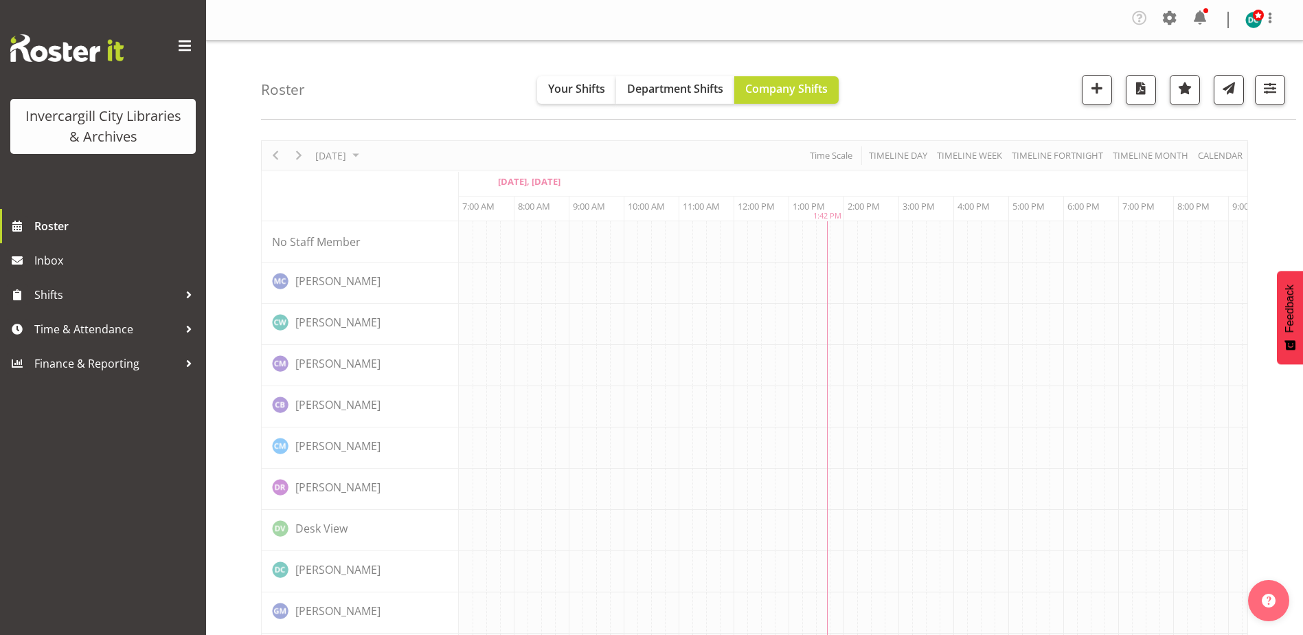
scroll to position [0, 36]
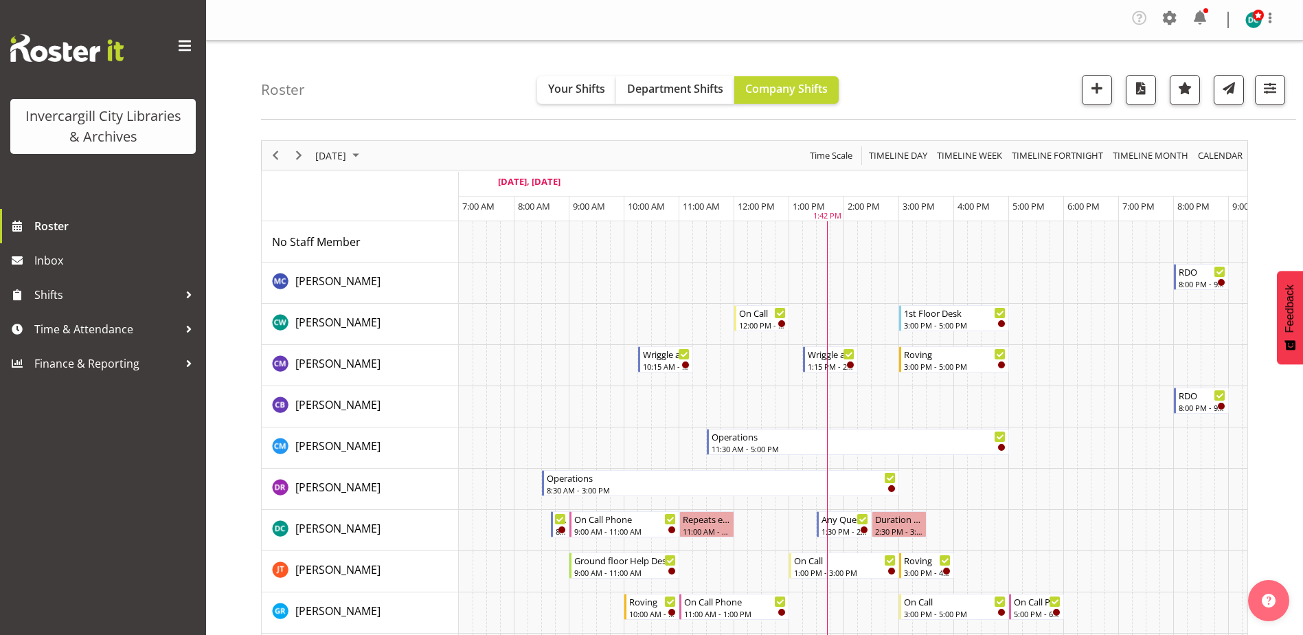
scroll to position [0, 36]
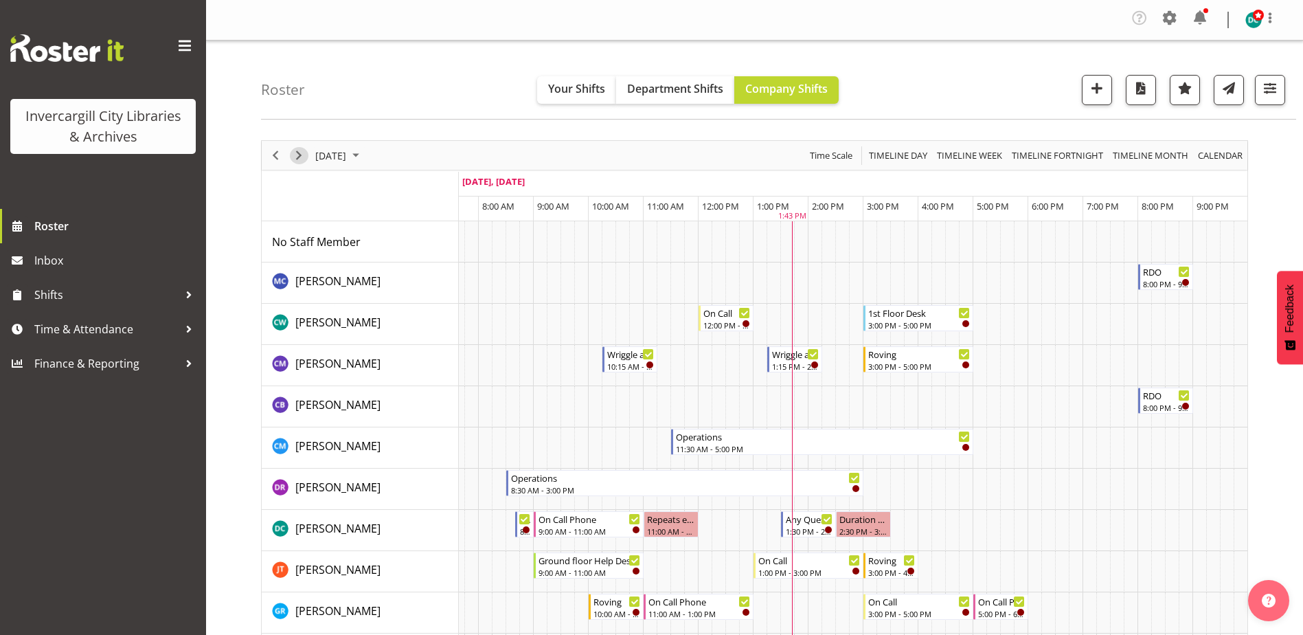
click at [304, 157] on span "Next" at bounding box center [299, 155] width 16 height 17
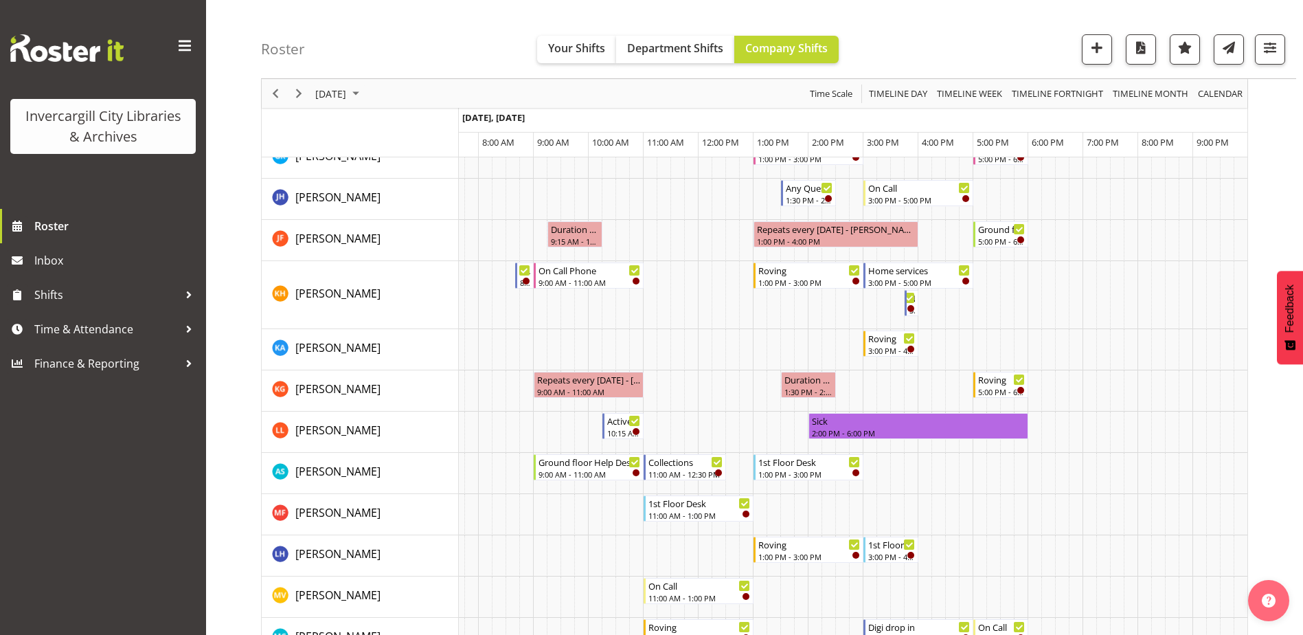
scroll to position [344, 0]
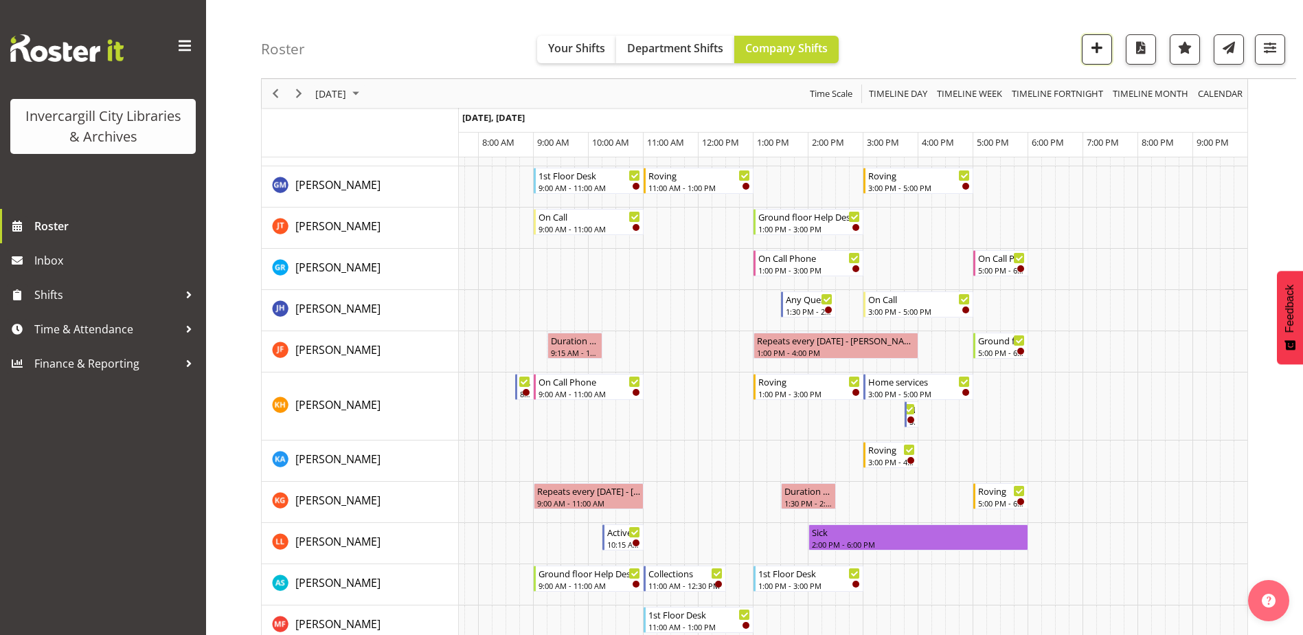
click at [1103, 44] on span "button" at bounding box center [1097, 47] width 18 height 18
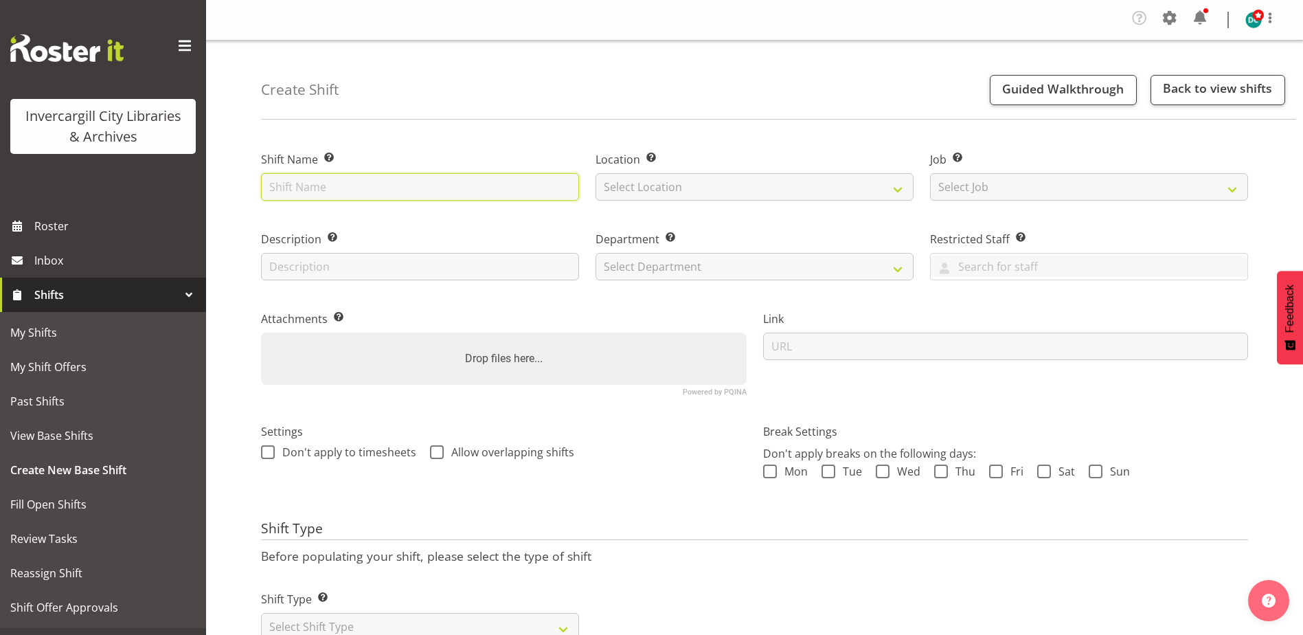
click at [298, 188] on input "text" at bounding box center [420, 186] width 318 height 27
type input "VR booking"
click at [673, 190] on select "Select Location [GEOGRAPHIC_DATA] [GEOGRAPHIC_DATA]" at bounding box center [755, 186] width 318 height 27
select select "1276"
click at [596, 173] on select "Select Location [GEOGRAPHIC_DATA] [GEOGRAPHIC_DATA]" at bounding box center [755, 186] width 318 height 27
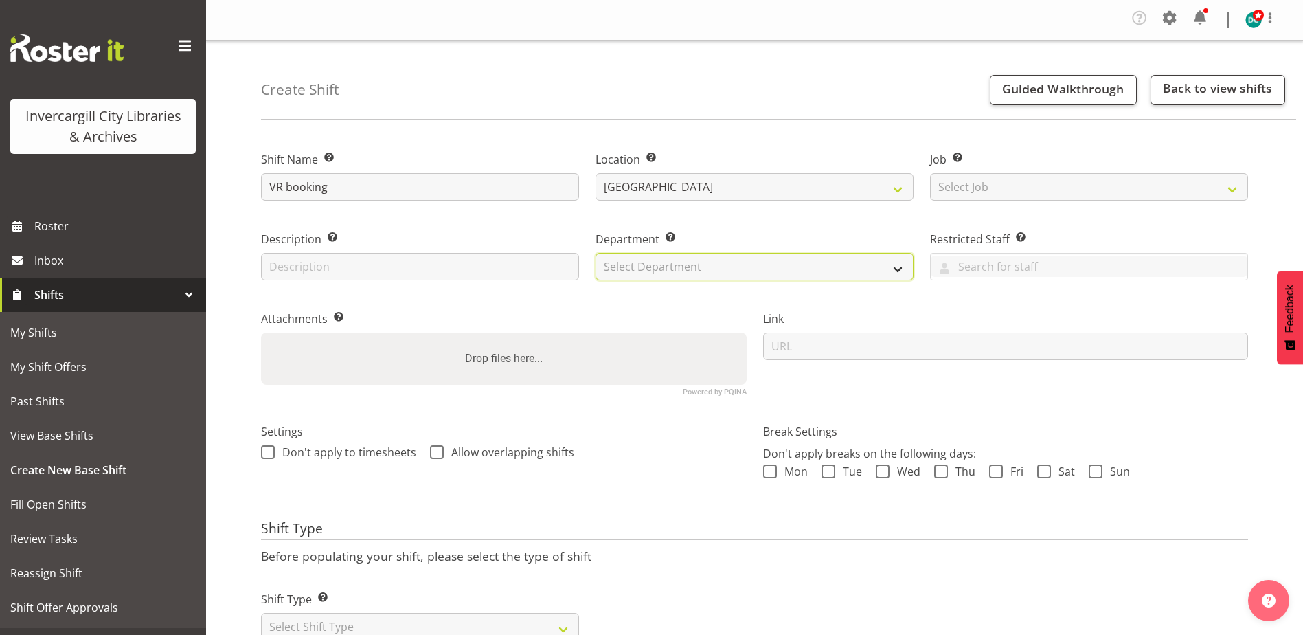
click at [640, 263] on select "Select Department Off Desk Public shifts" at bounding box center [755, 266] width 318 height 27
select select "921"
click at [596, 253] on select "Select Department Off Desk Public shifts" at bounding box center [755, 266] width 318 height 27
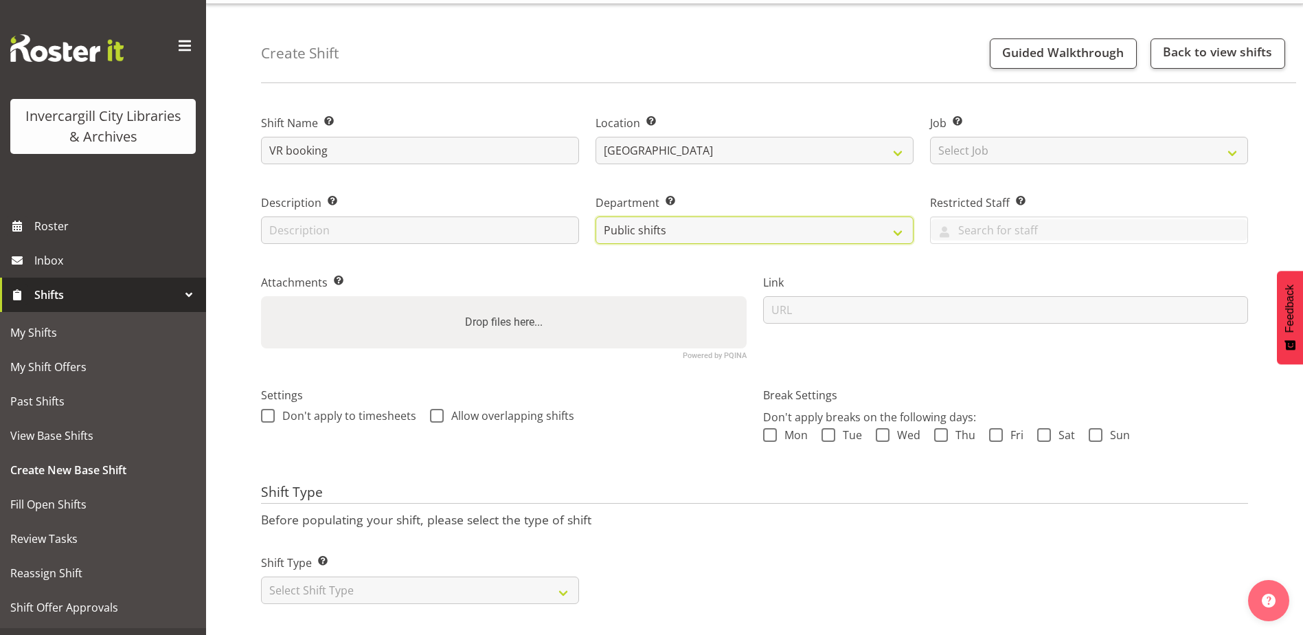
scroll to position [55, 0]
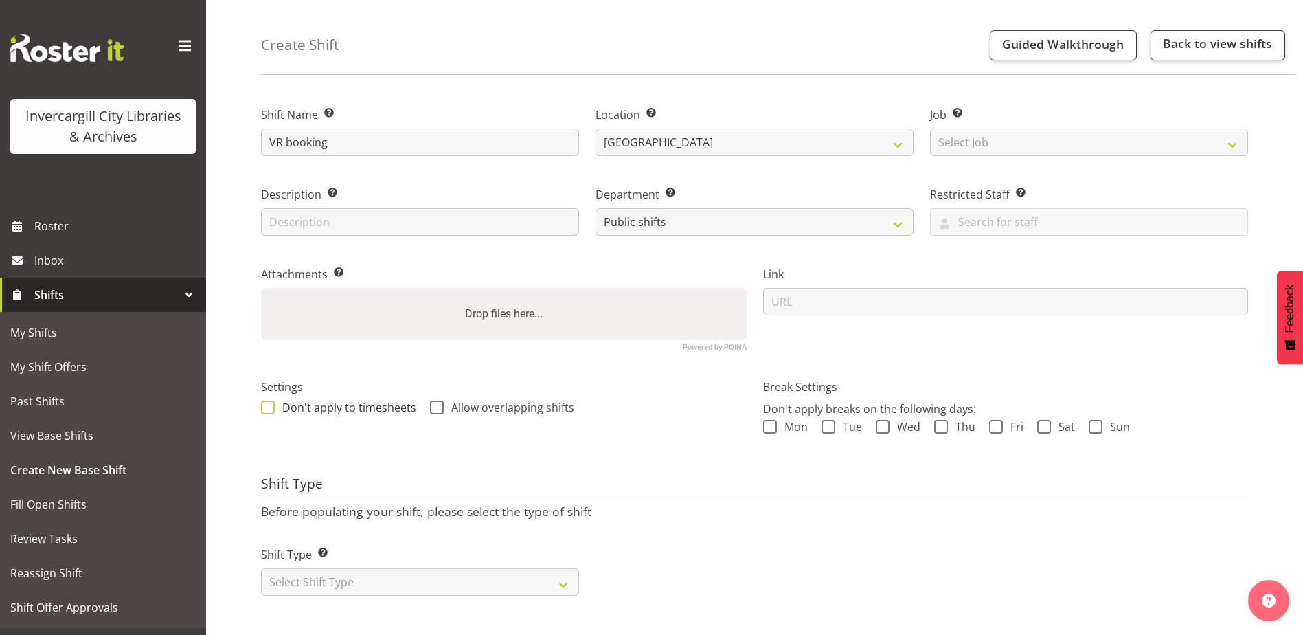
click at [274, 401] on span at bounding box center [268, 408] width 14 height 14
click at [270, 403] on input "Don't apply to timesheets" at bounding box center [265, 407] width 9 height 9
checkbox input "true"
drag, startPoint x: 436, startPoint y: 396, endPoint x: 445, endPoint y: 385, distance: 14.6
click at [435, 401] on span at bounding box center [437, 408] width 14 height 14
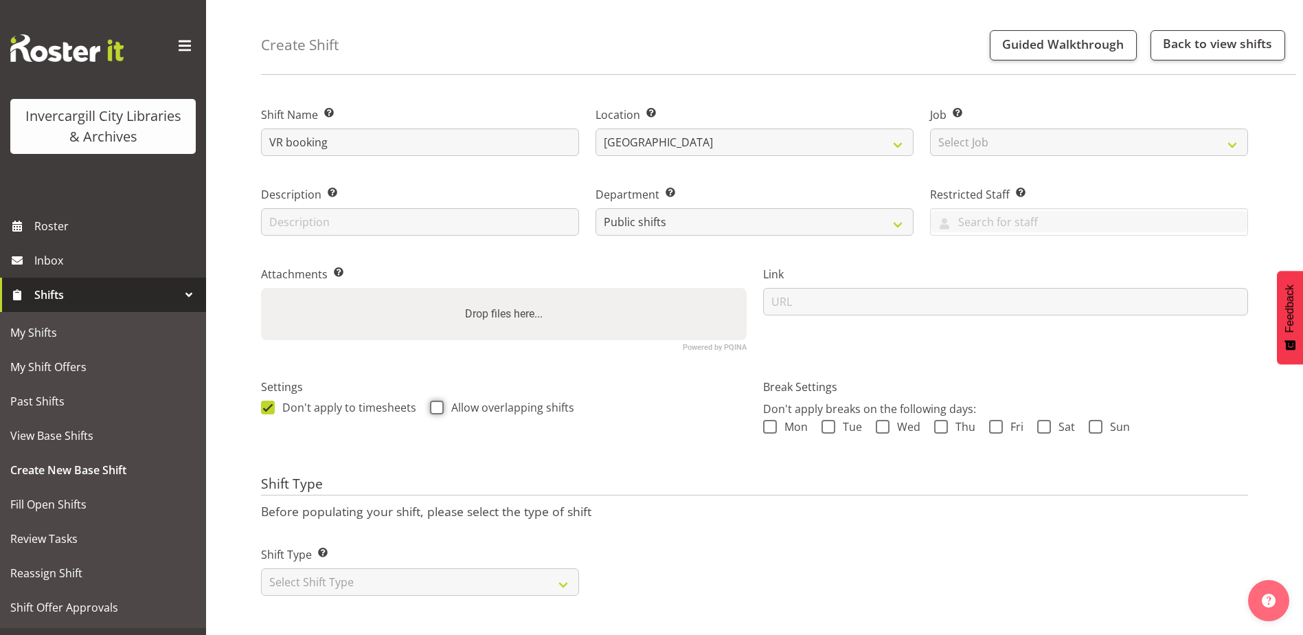
click at [435, 403] on input "Allow overlapping shifts" at bounding box center [434, 407] width 9 height 9
checkbox input "true"
click at [352, 568] on select "Select Shift Type One Off Shift Recurring Shift Rotating Shift" at bounding box center [420, 581] width 318 height 27
select select "one_off"
click at [261, 568] on select "Select Shift Type One Off Shift Recurring Shift Rotating Shift" at bounding box center [420, 581] width 318 height 27
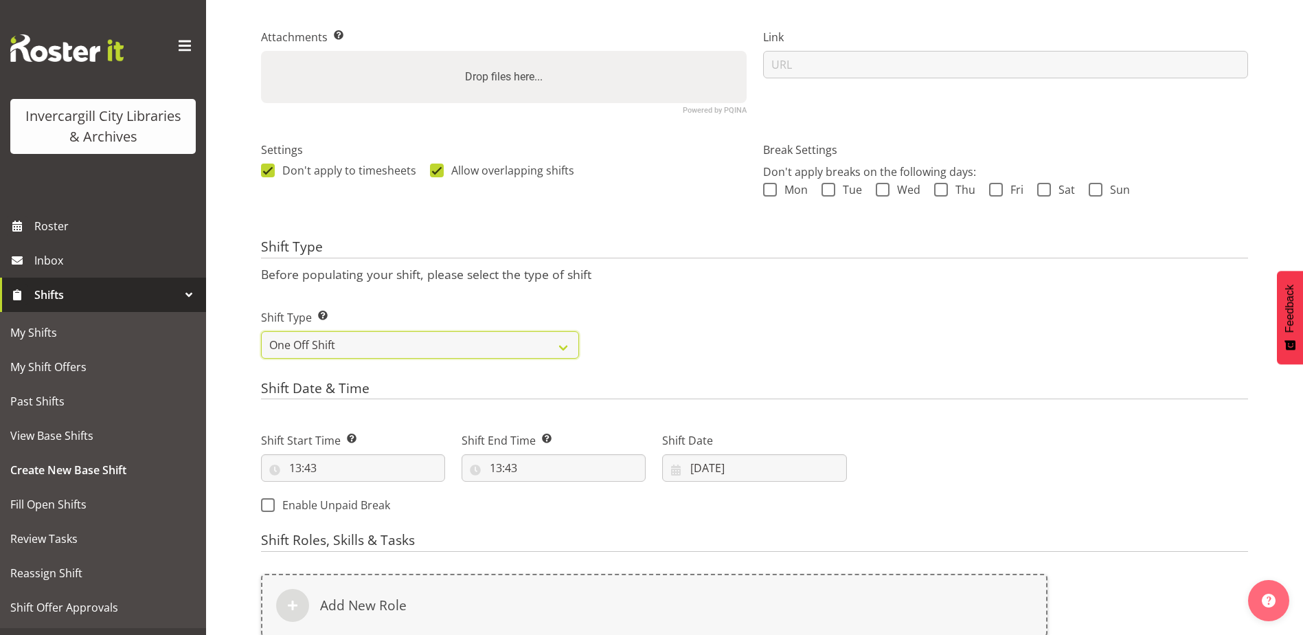
scroll to position [330, 0]
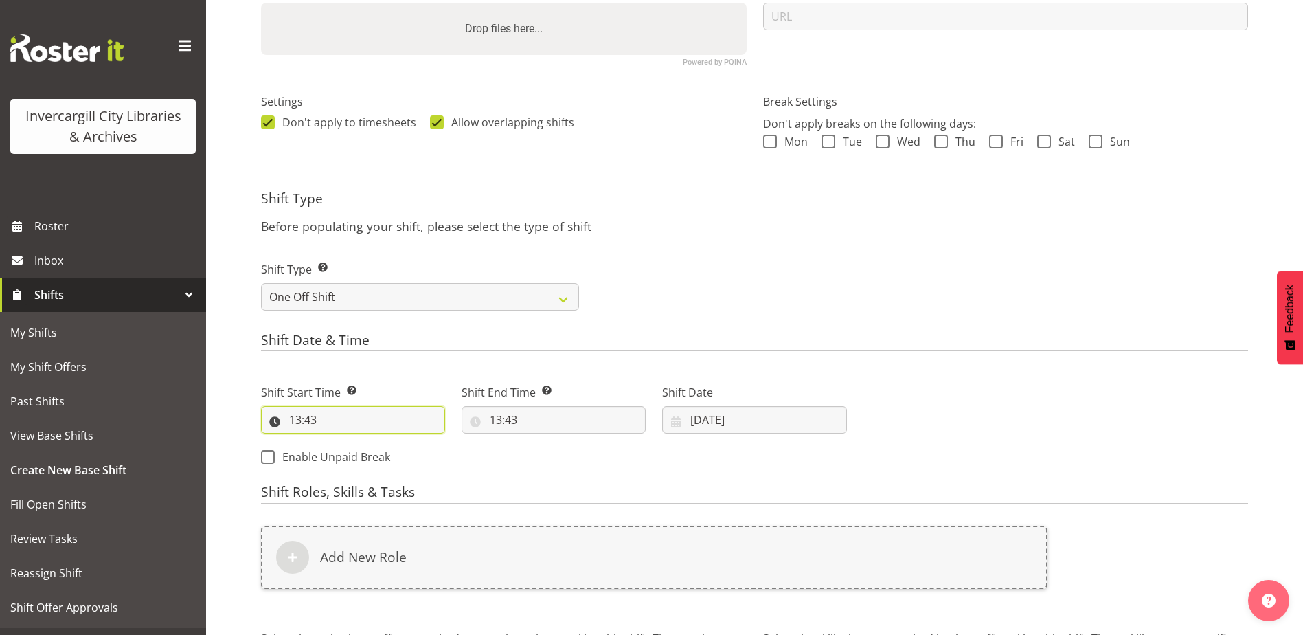
click at [314, 420] on input "13:43" at bounding box center [353, 419] width 184 height 27
click at [353, 453] on select "00 01 02 03 04 05 06 07 08 09 10 11 12 13 14 15 16 17 18 19 20 21 22 23" at bounding box center [354, 455] width 31 height 27
select select "15"
click at [339, 442] on select "00 01 02 03 04 05 06 07 08 09 10 11 12 13 14 15 16 17 18 19 20 21 22 23" at bounding box center [354, 455] width 31 height 27
type input "15:43"
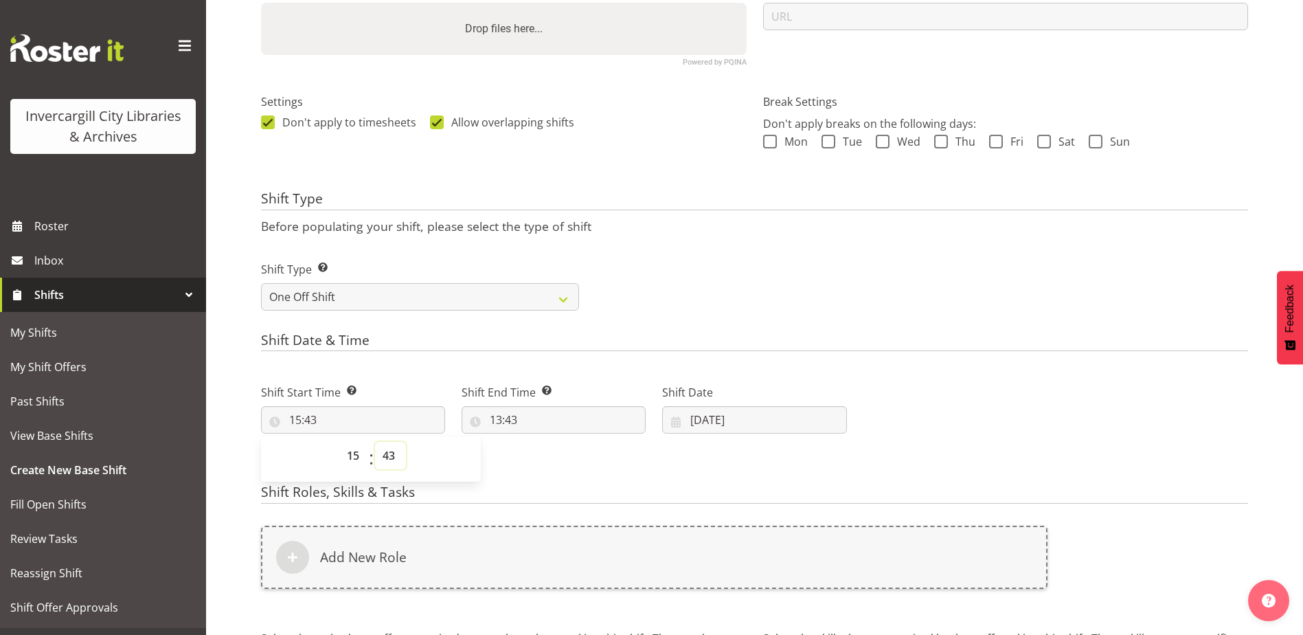
click at [388, 452] on select "00 01 02 03 04 05 06 07 08 09 10 11 12 13 14 15 16 17 18 19 20 21 22 23 24 25 2…" at bounding box center [390, 455] width 31 height 27
select select "45"
click at [375, 442] on select "00 01 02 03 04 05 06 07 08 09 10 11 12 13 14 15 16 17 18 19 20 21 22 23 24 25 2…" at bounding box center [390, 455] width 31 height 27
type input "15:45"
drag, startPoint x: 511, startPoint y: 458, endPoint x: 496, endPoint y: 423, distance: 38.2
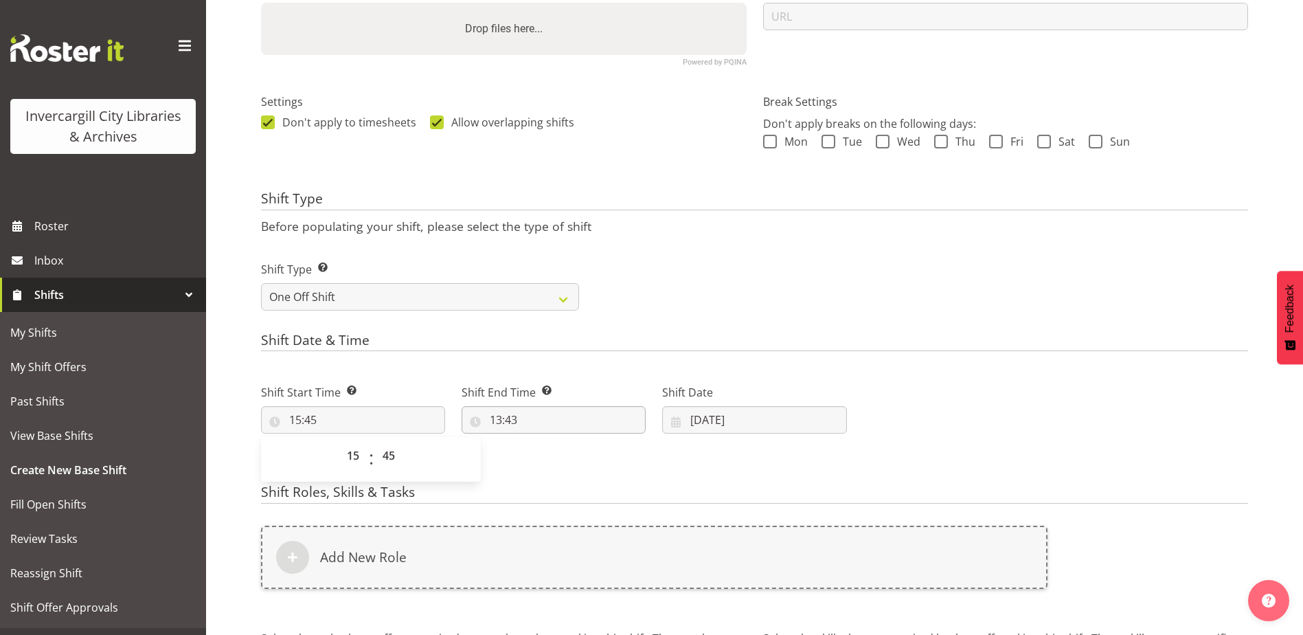
click at [511, 458] on div "Shift Start Time Set the time of the day you wish this shift to start 15:45 00 …" at bounding box center [554, 420] width 603 height 111
click at [496, 422] on input "13:43" at bounding box center [554, 419] width 184 height 27
click at [546, 455] on select "00 01 02 03 04 05 06 07 08 09 10 11 12 13 14 15 16 17 18 19 20 21 22 23" at bounding box center [555, 455] width 31 height 27
select select "17"
click at [540, 442] on select "00 01 02 03 04 05 06 07 08 09 10 11 12 13 14 15 16 17 18 19 20 21 22 23" at bounding box center [555, 455] width 31 height 27
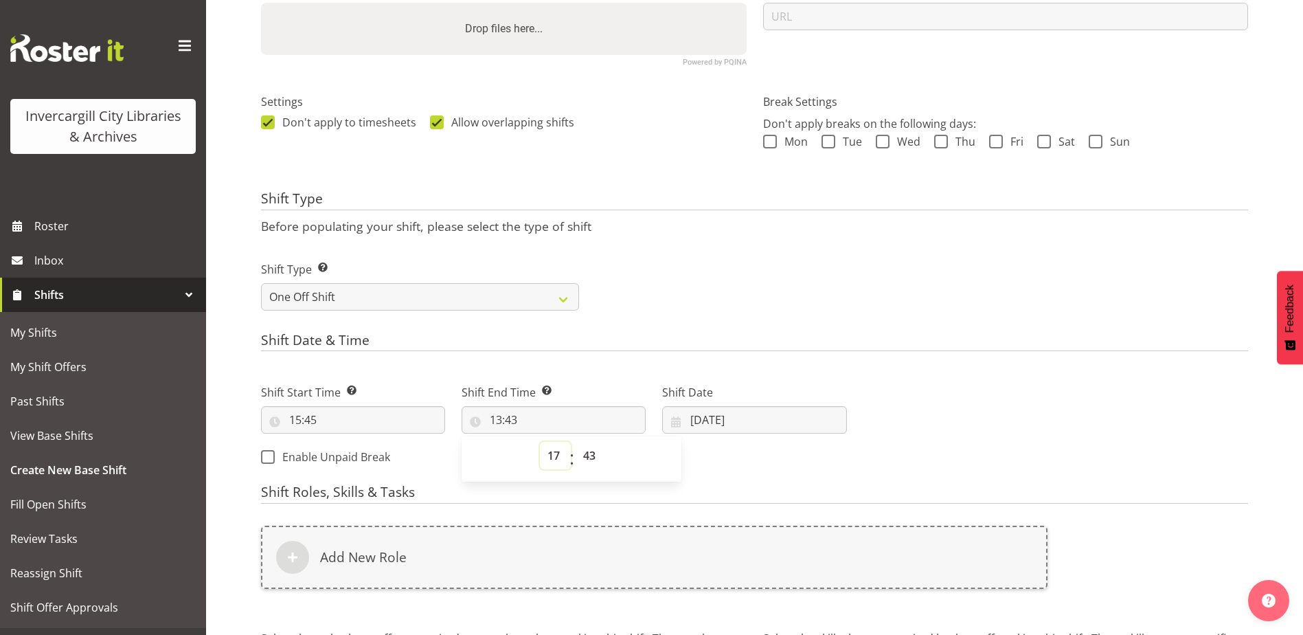
type input "17:43"
click at [592, 461] on select "00 01 02 03 04 05 06 07 08 09 10 11 12 13 14 15 16 17 18 19 20 21 22 23 24 25 2…" at bounding box center [591, 455] width 31 height 27
select select "45"
click at [576, 442] on select "00 01 02 03 04 05 06 07 08 09 10 11 12 13 14 15 16 17 18 19 20 21 22 23 24 25 2…" at bounding box center [591, 455] width 31 height 27
type input "17:45"
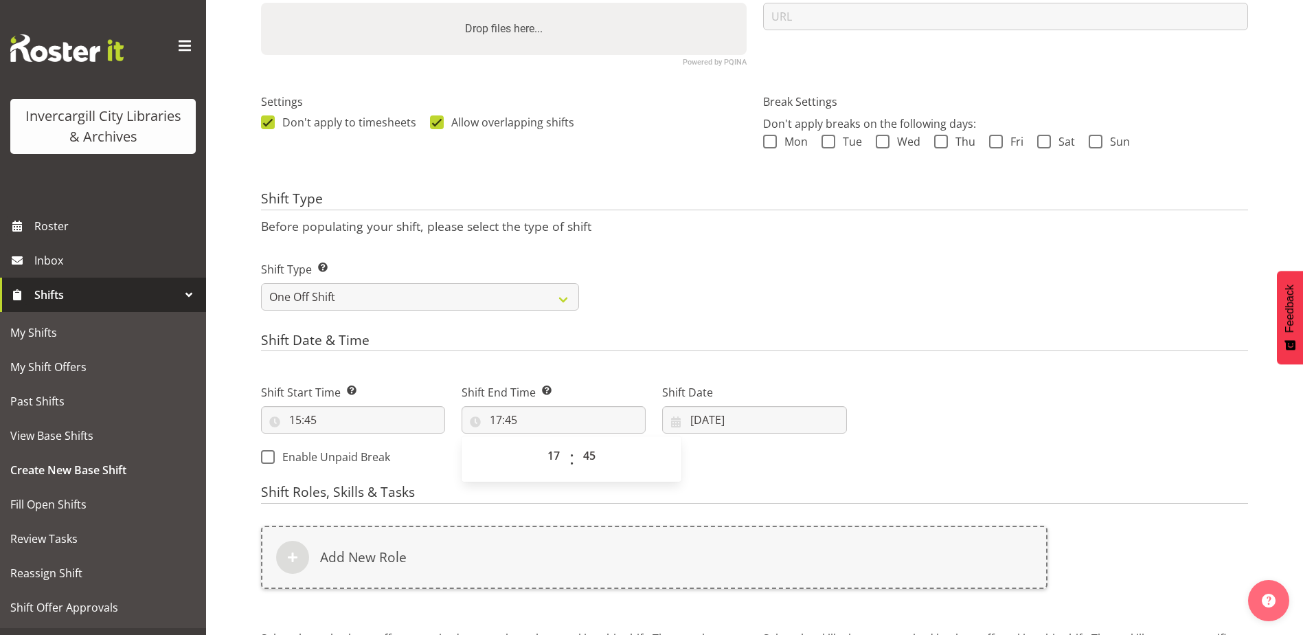
click at [728, 457] on div "Shift Start Time Set the time of the day you wish this shift to start 15:45 00 …" at bounding box center [554, 420] width 603 height 111
click at [704, 422] on input "[DATE]" at bounding box center [754, 419] width 184 height 27
click at [741, 558] on link "9" at bounding box center [744, 557] width 27 height 27
type input "[DATE]"
click at [635, 480] on form "Shift Name Enter a name for the shift (e.g. Day Shift). VR booking Location Ent…" at bounding box center [754, 287] width 987 height 971
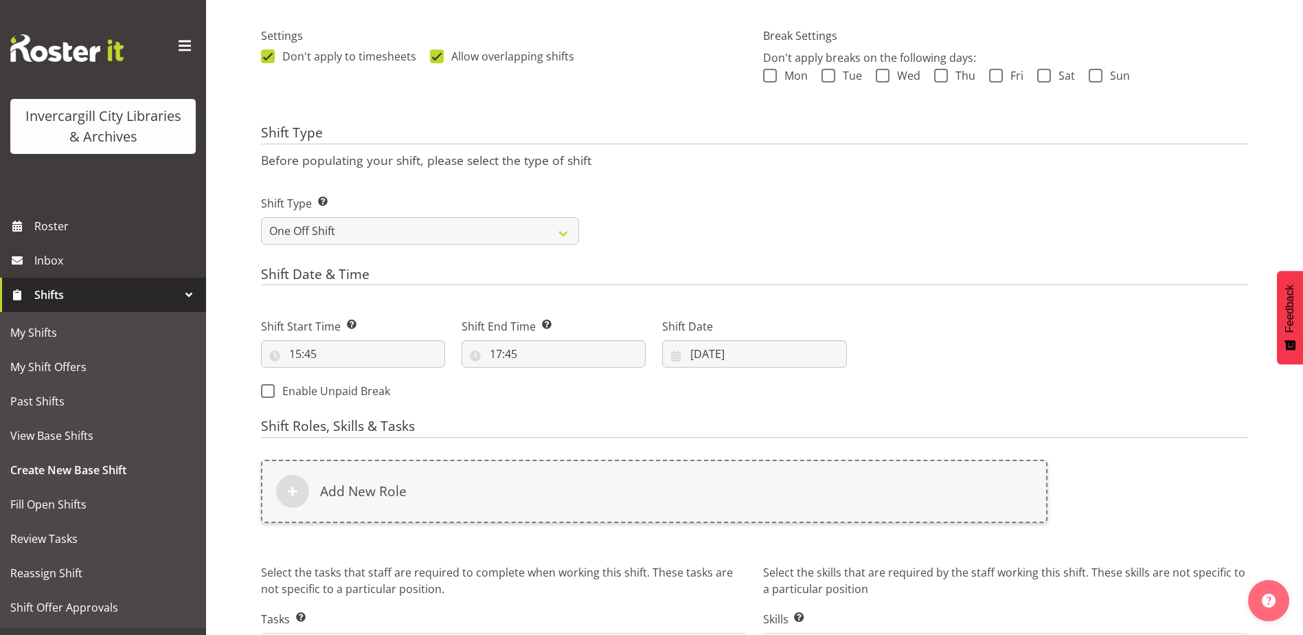
scroll to position [467, 0]
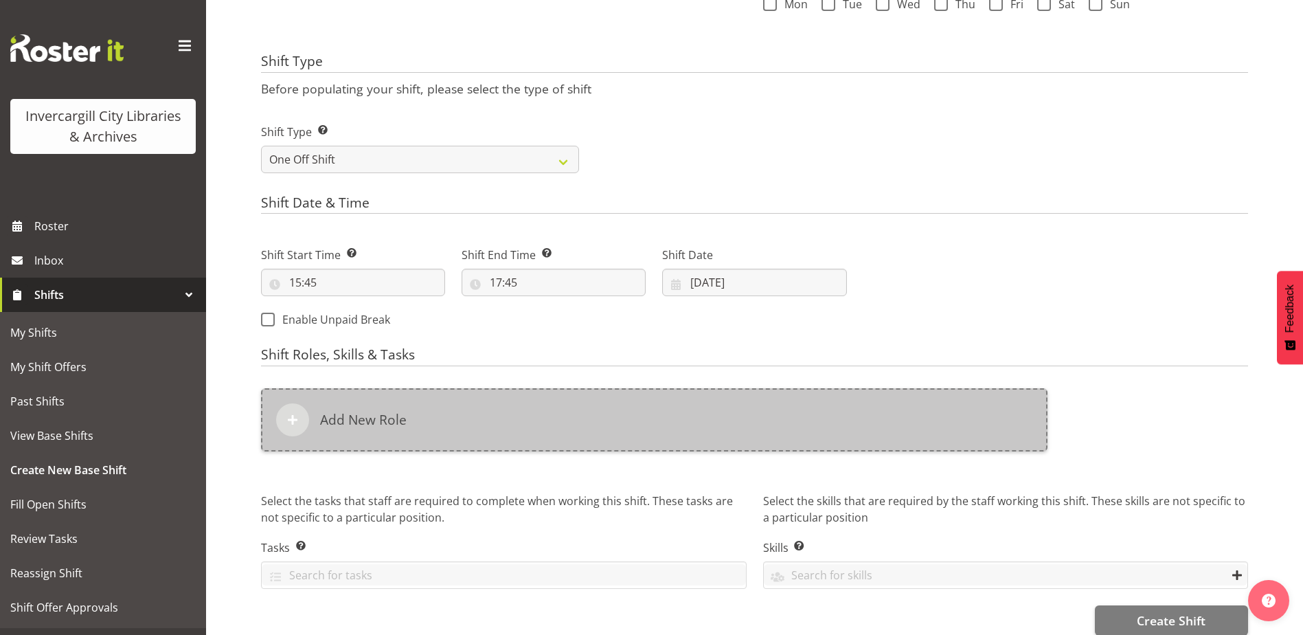
click at [515, 417] on div "Add New Role" at bounding box center [654, 419] width 787 height 63
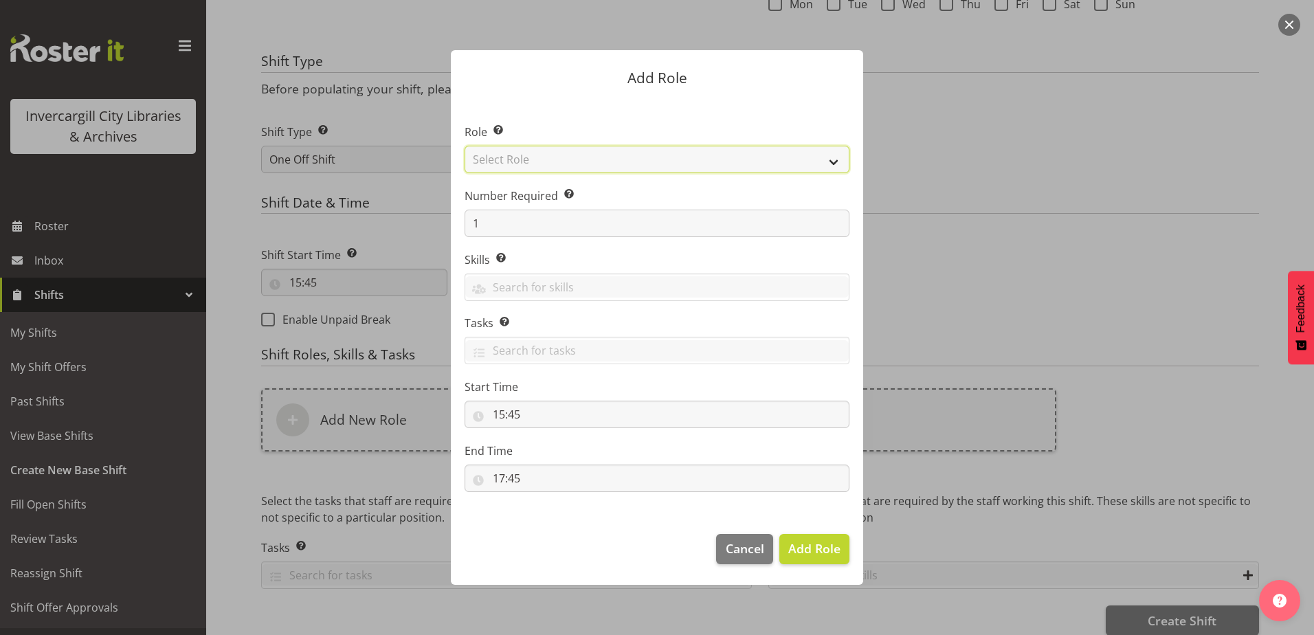
click at [586, 164] on select "Select Role 1st floor desk AQ operator Business Support Team member Casual Cust…" at bounding box center [656, 159] width 385 height 27
select select "1553"
click at [464, 146] on select "Select Role 1st floor desk AQ operator Business Support Team member Casual Cust…" at bounding box center [656, 159] width 385 height 27
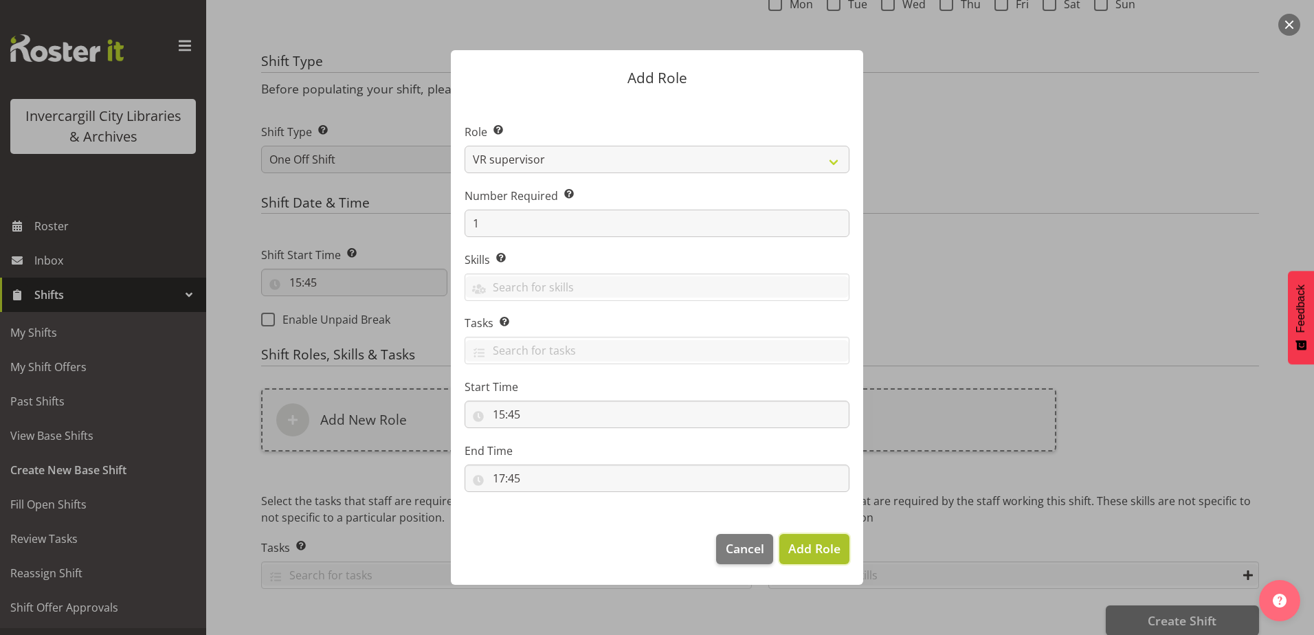
click at [811, 544] on span "Add Role" at bounding box center [814, 548] width 52 height 16
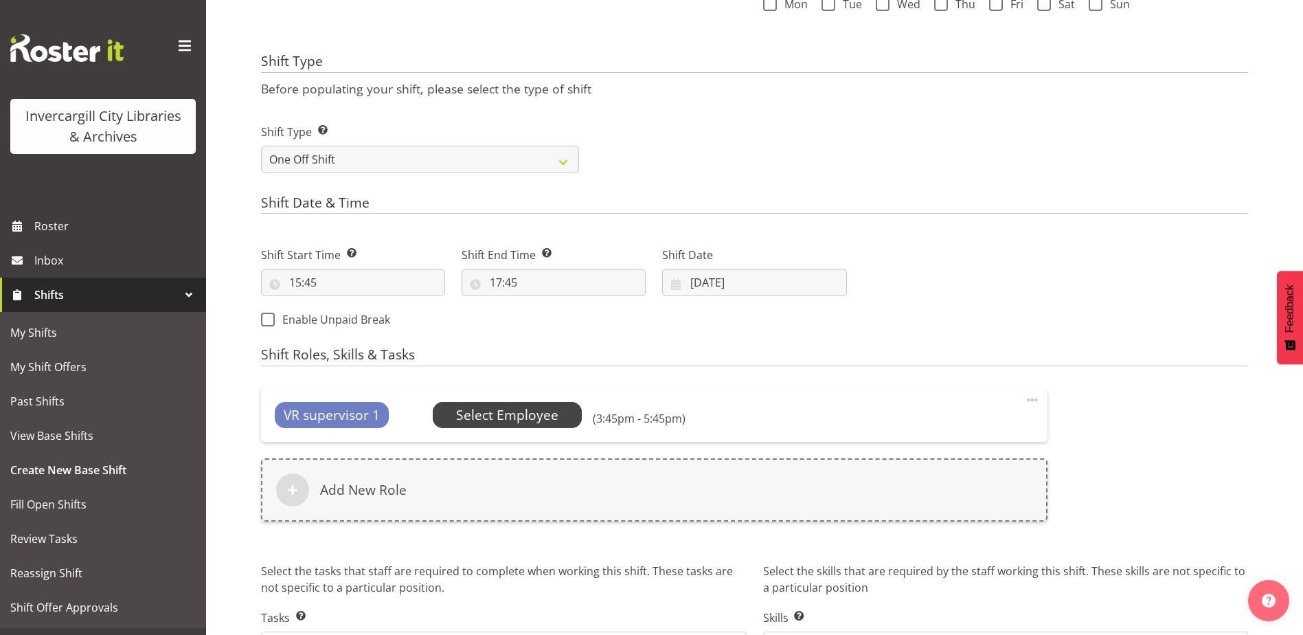
click at [504, 406] on span "Select Employee" at bounding box center [507, 415] width 102 height 20
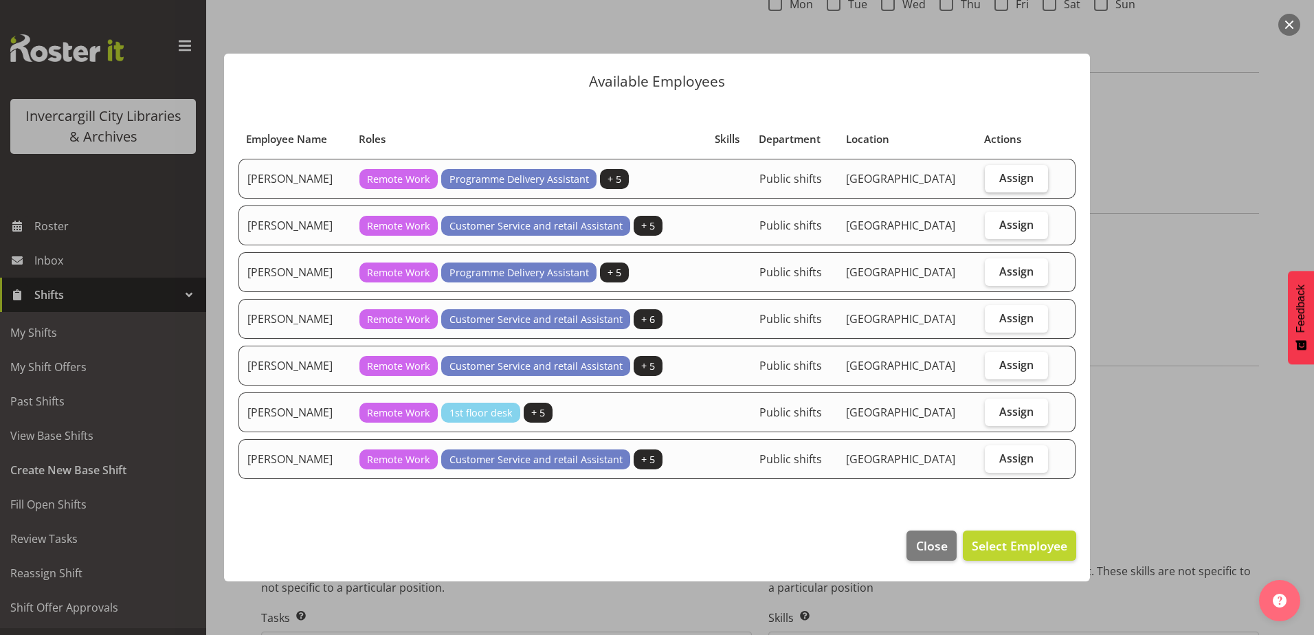
click at [1014, 177] on span "Assign" at bounding box center [1016, 178] width 34 height 14
click at [993, 177] on input "Assign" at bounding box center [988, 177] width 9 height 9
checkbox input "true"
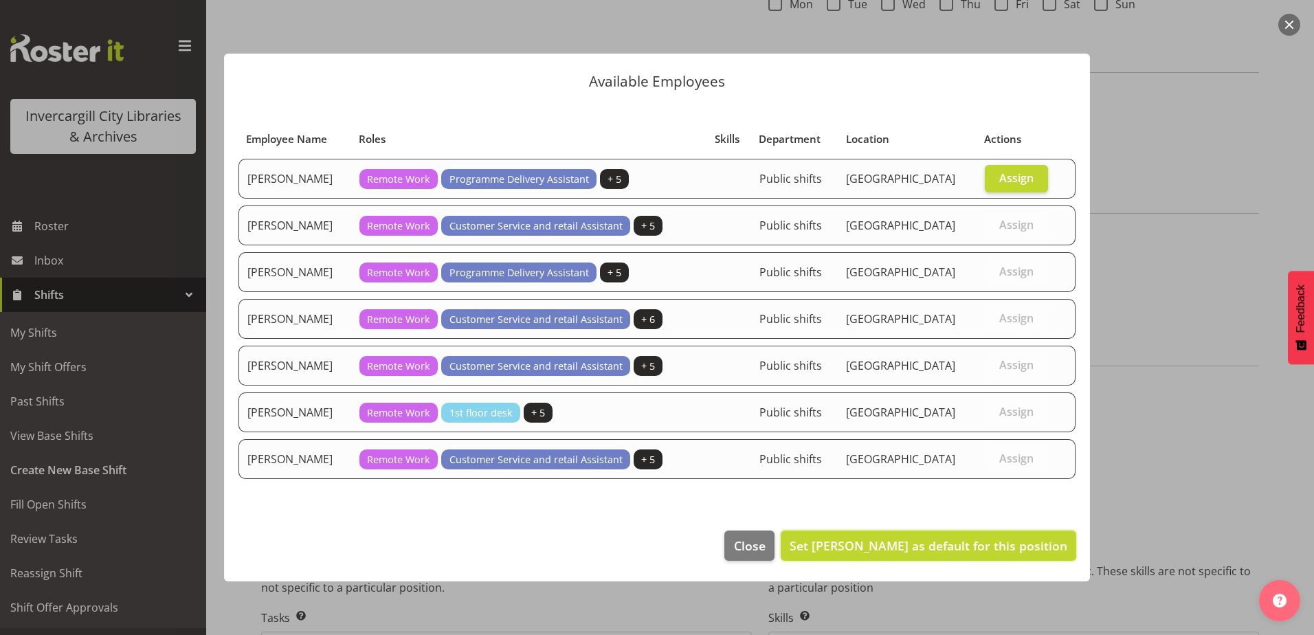
drag, startPoint x: 887, startPoint y: 552, endPoint x: 858, endPoint y: 574, distance: 36.3
click at [886, 552] on span "Set Chamique Mamolo as default for this position" at bounding box center [928, 545] width 278 height 16
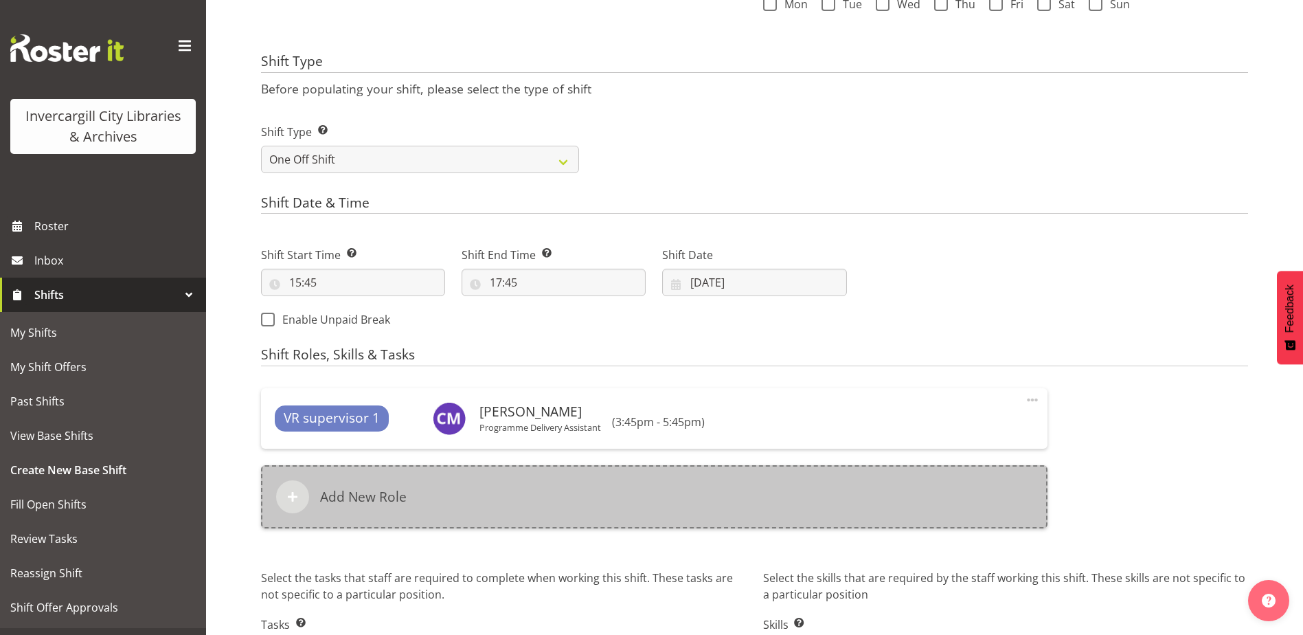
scroll to position [565, 0]
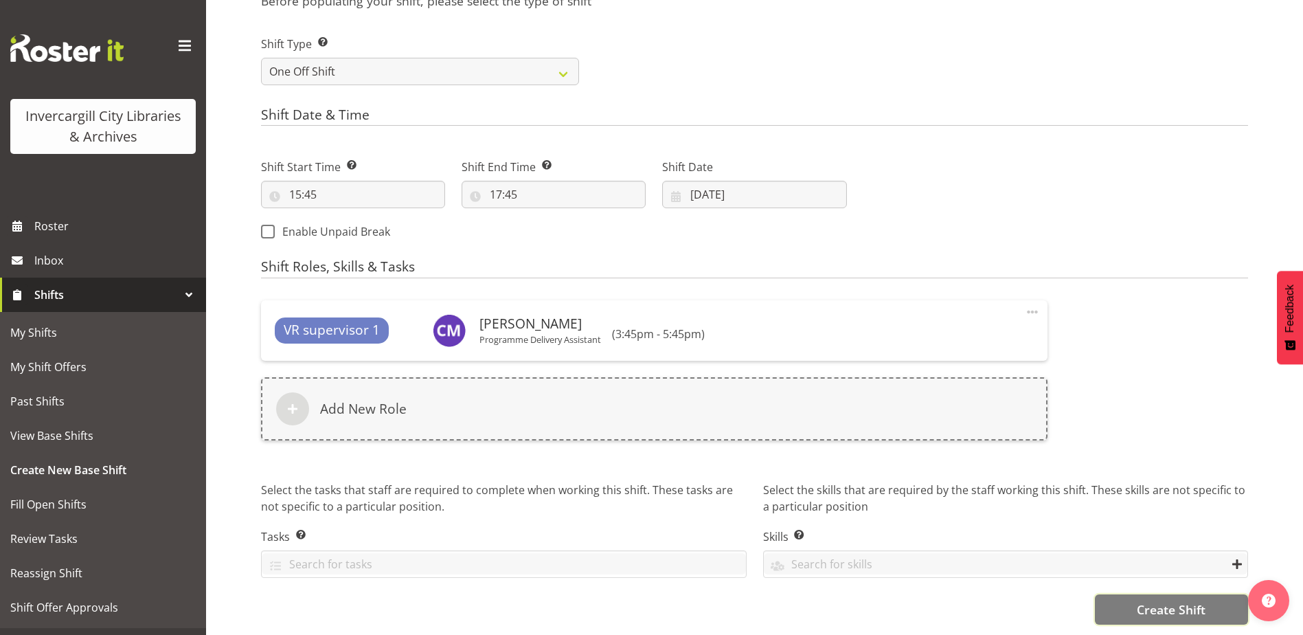
click at [1150, 600] on span "Create Shift" at bounding box center [1171, 609] width 69 height 18
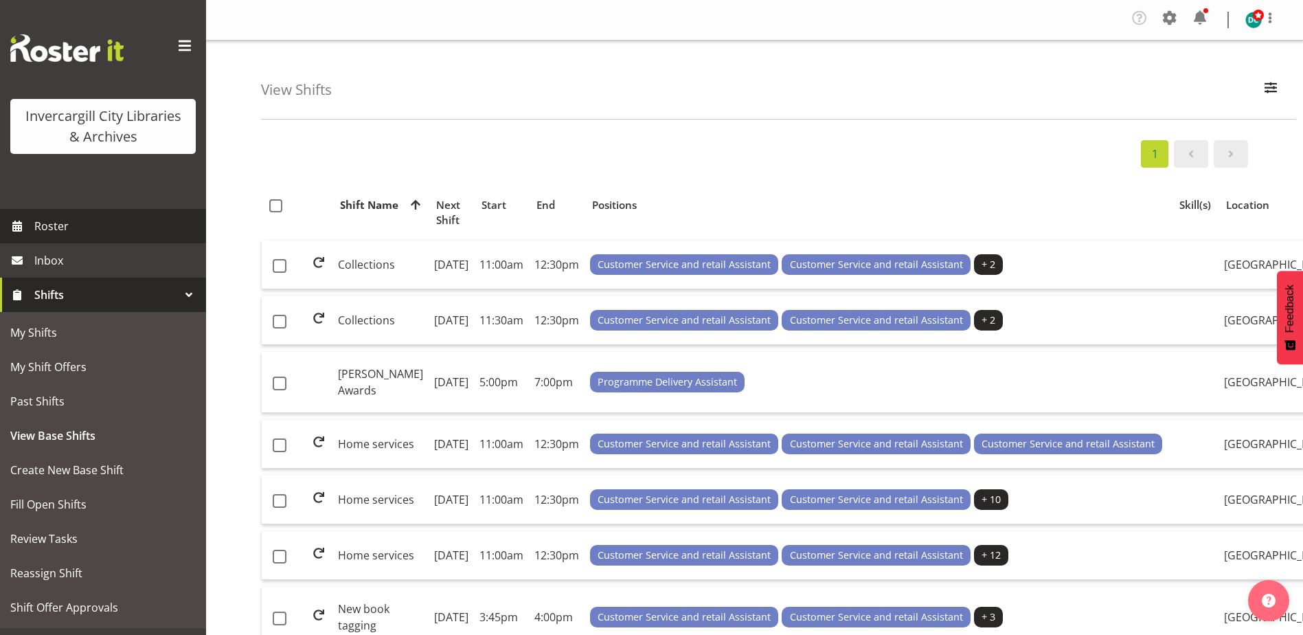
click at [60, 225] on span "Roster" at bounding box center [116, 226] width 165 height 21
